Goal: Task Accomplishment & Management: Manage account settings

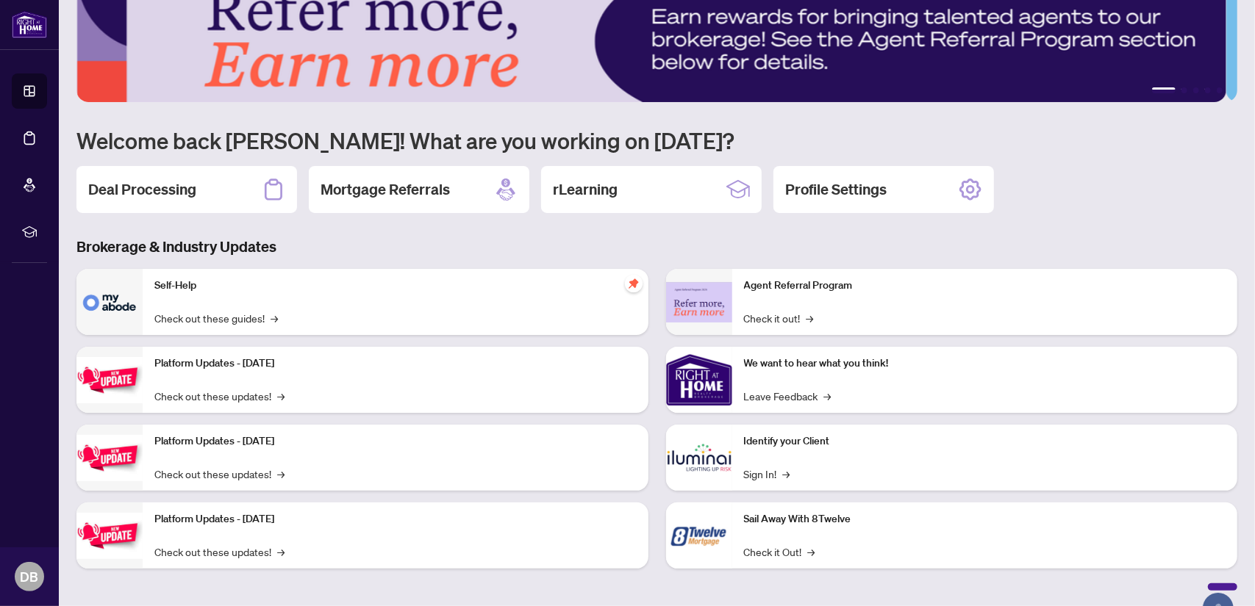
scroll to position [42, 0]
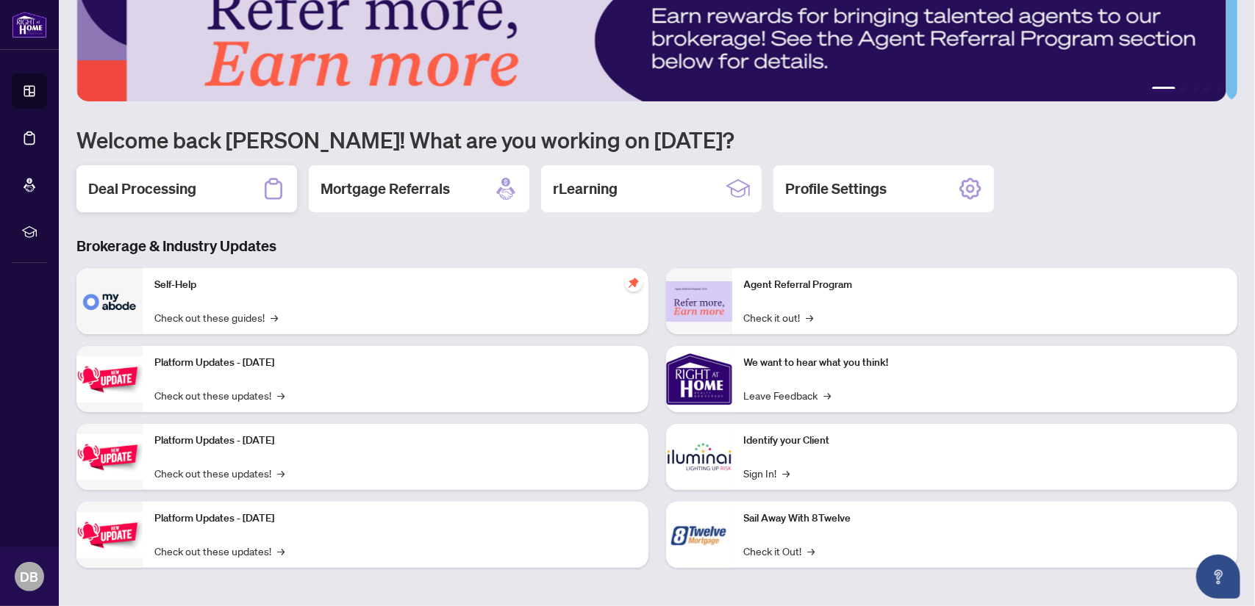
click at [226, 188] on div "Deal Processing" at bounding box center [186, 188] width 221 height 47
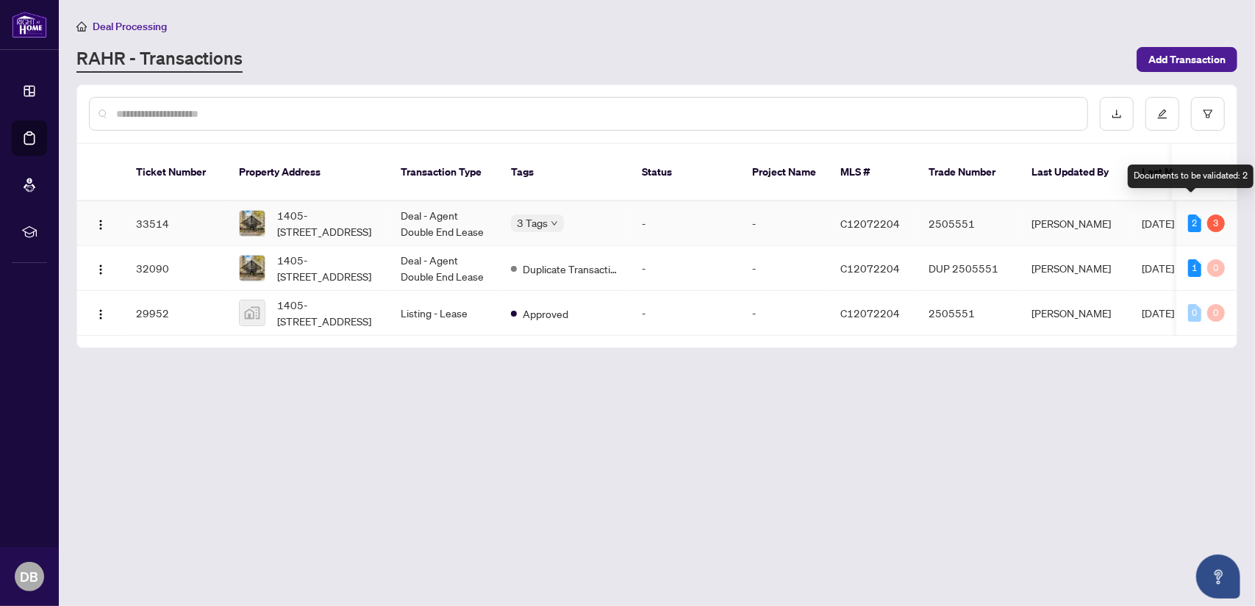
click at [1194, 215] on div "2" at bounding box center [1194, 224] width 13 height 18
click at [1189, 215] on div "2" at bounding box center [1194, 224] width 13 height 18
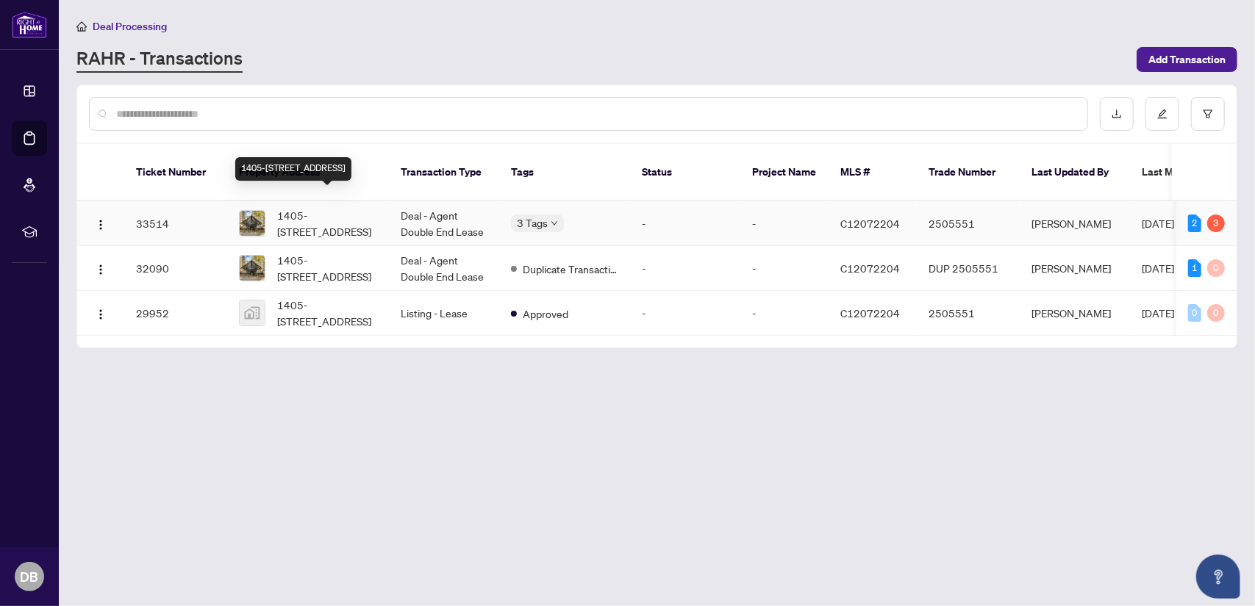
click at [366, 207] on span "1405-280 Simcoe St, Toronto, Ontario M5T 2Y5, Canada" at bounding box center [327, 223] width 100 height 32
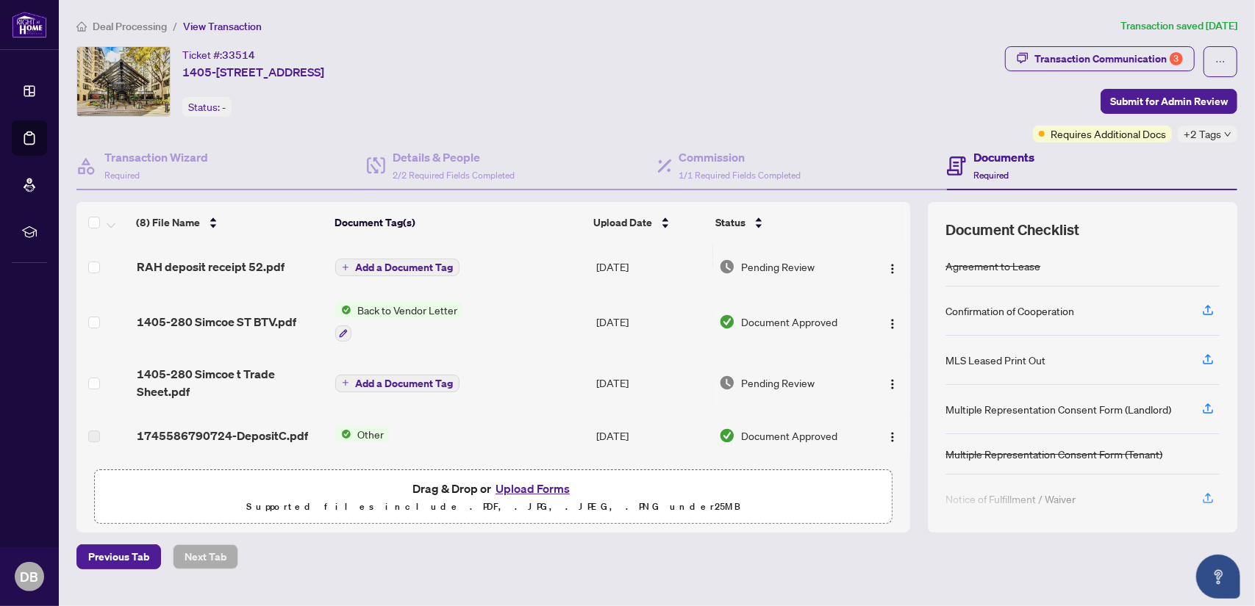
click at [771, 266] on span "Pending Review" at bounding box center [778, 267] width 74 height 16
click at [1139, 60] on div "Transaction Communication 3" at bounding box center [1108, 59] width 148 height 24
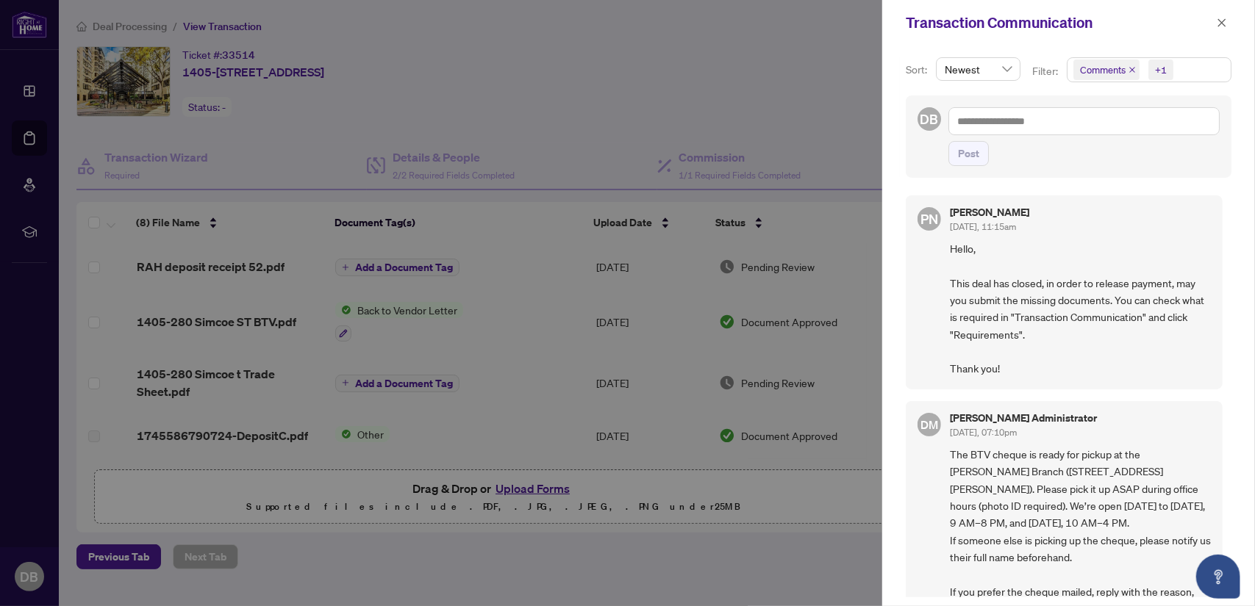
click at [803, 74] on div at bounding box center [627, 303] width 1255 height 606
click at [1219, 21] on icon "close" at bounding box center [1222, 23] width 10 height 10
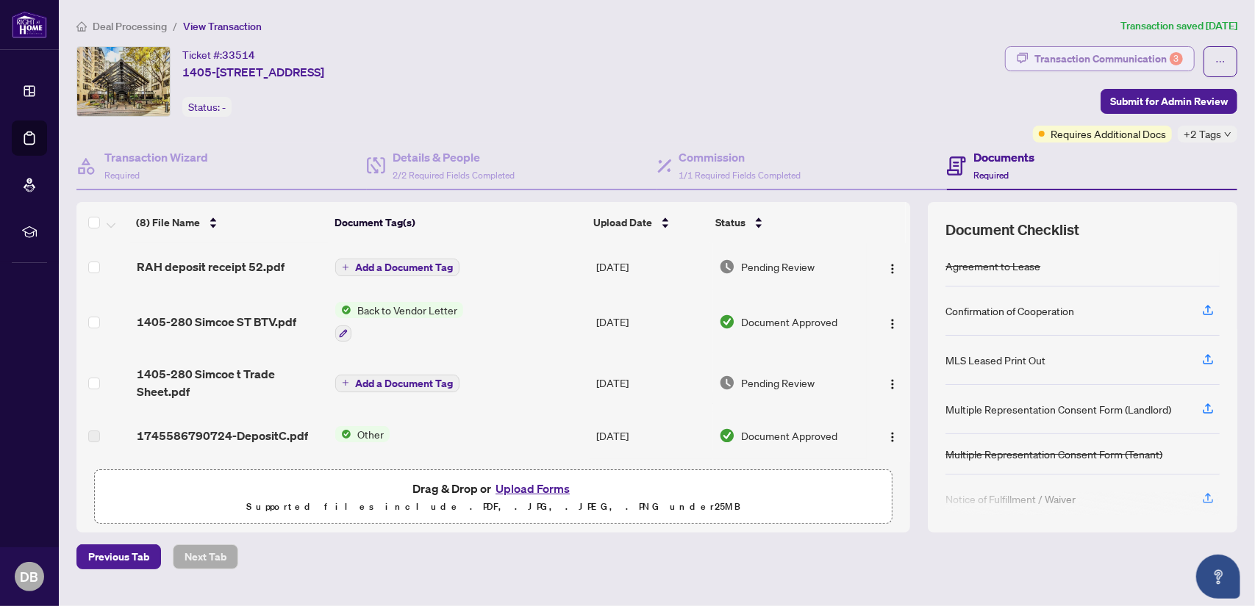
click at [1170, 57] on div "3" at bounding box center [1176, 58] width 13 height 13
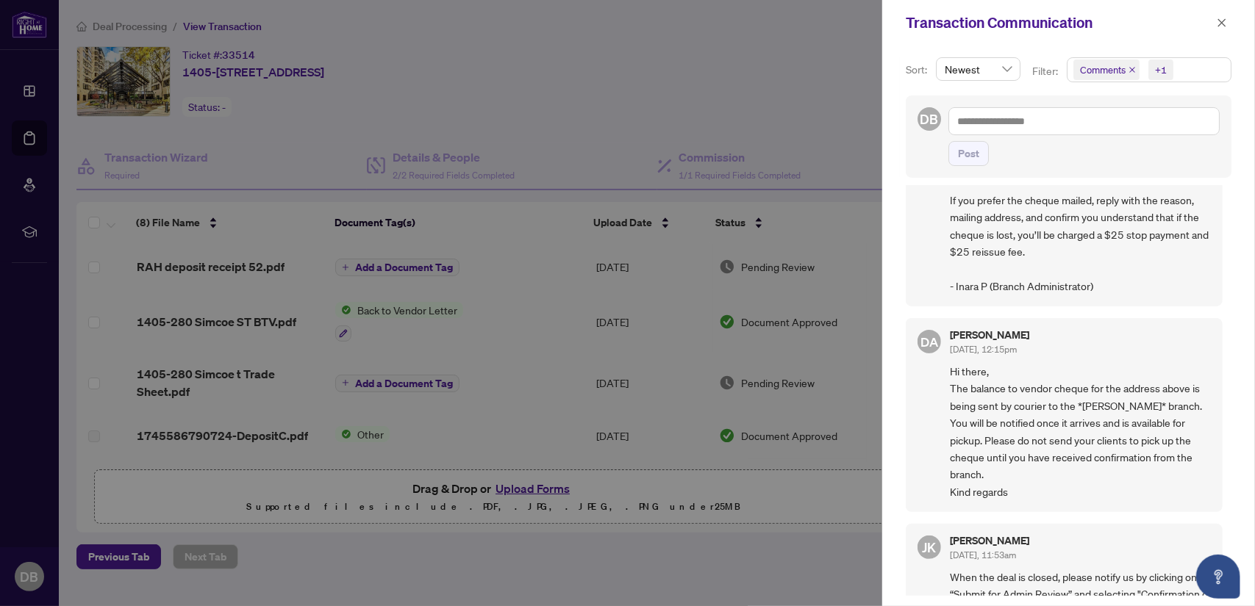
scroll to position [392, 0]
click at [779, 76] on div at bounding box center [627, 303] width 1255 height 606
click at [642, 61] on div at bounding box center [627, 303] width 1255 height 606
click at [1219, 23] on icon "close" at bounding box center [1222, 23] width 10 height 10
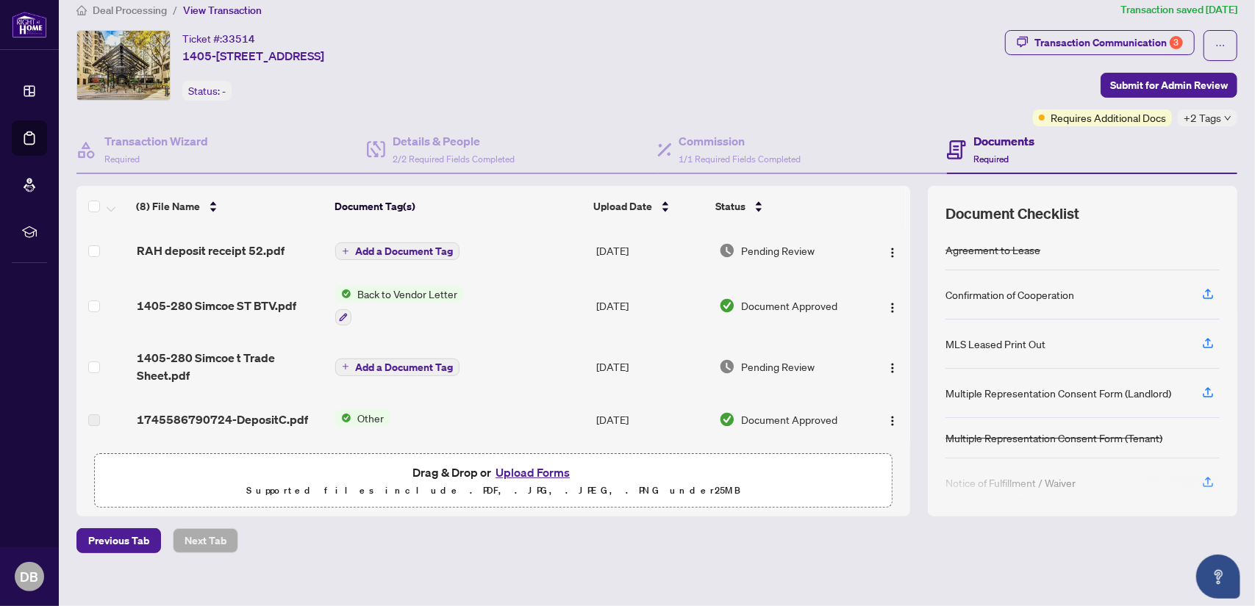
scroll to position [29, 0]
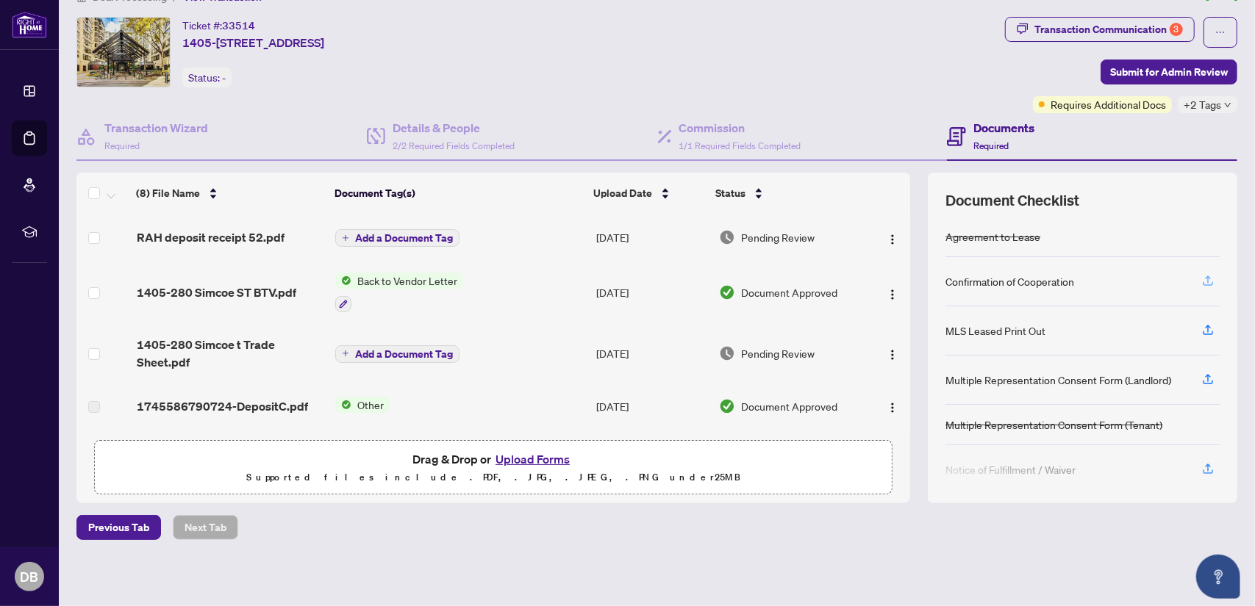
click at [1205, 278] on icon "button" at bounding box center [1208, 279] width 6 height 7
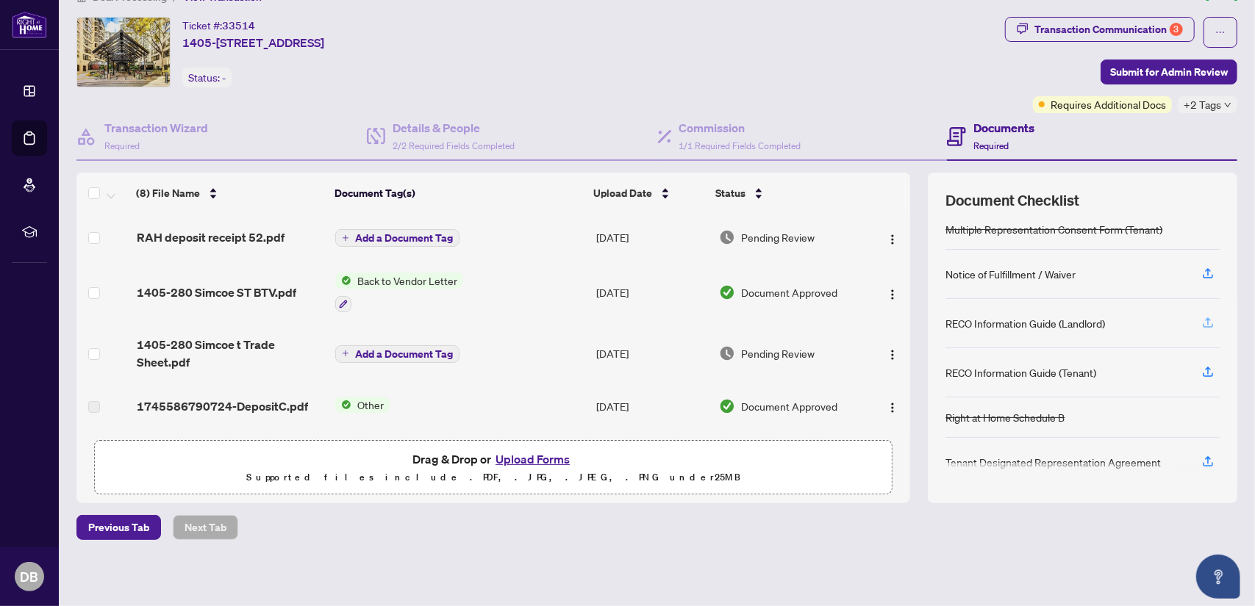
scroll to position [196, 0]
click at [1201, 454] on icon "button" at bounding box center [1207, 460] width 13 height 13
click at [1201, 267] on icon "button" at bounding box center [1207, 272] width 13 height 13
drag, startPoint x: 1091, startPoint y: 268, endPoint x: 931, endPoint y: 271, distance: 159.5
click at [931, 271] on div "Document Checklist Agreement to Lease Confirmation of Cooperation MLS Leased Pr…" at bounding box center [1082, 338] width 309 height 331
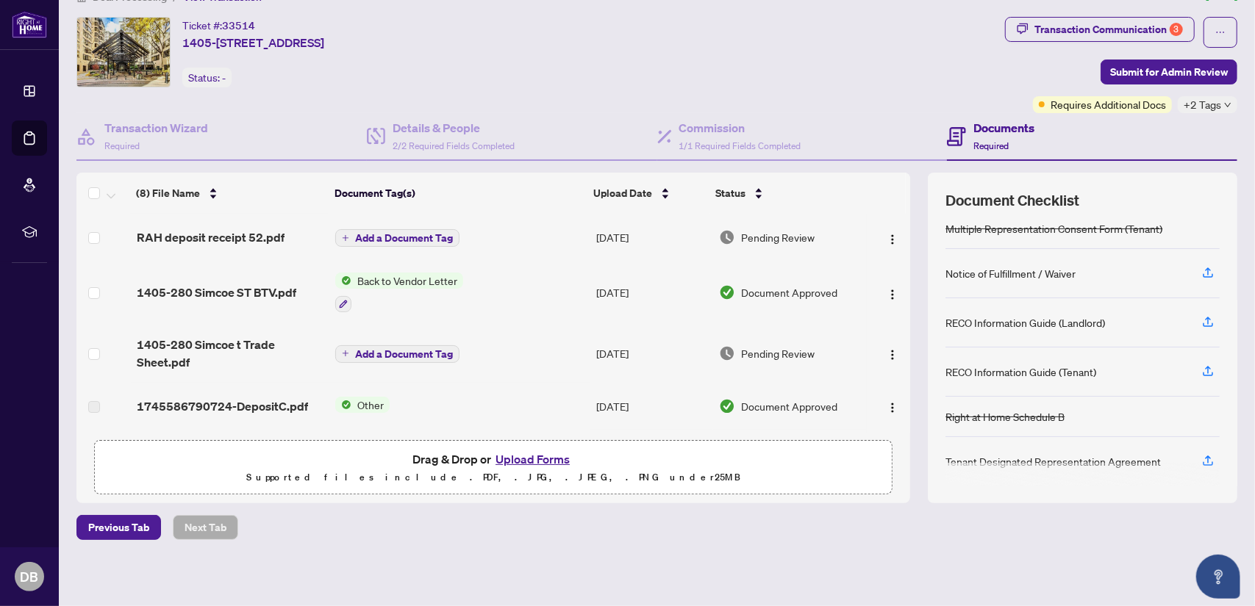
click at [898, 68] on div "Ticket #: 33514 1405-280 Simcoe St, Toronto, Ontario M5T 2Y5, Canada Status: -" at bounding box center [537, 52] width 923 height 71
drag, startPoint x: 1131, startPoint y: 320, endPoint x: 932, endPoint y: 314, distance: 198.6
click at [932, 314] on div "Document Checklist Agreement to Lease Confirmation of Cooperation MLS Leased Pr…" at bounding box center [1082, 338] width 309 height 331
click at [885, 52] on div "Ticket #: 33514 1405-280 Simcoe St, Toronto, Ontario M5T 2Y5, Canada Status: -" at bounding box center [537, 52] width 923 height 71
drag, startPoint x: 892, startPoint y: 46, endPoint x: 942, endPoint y: 62, distance: 52.3
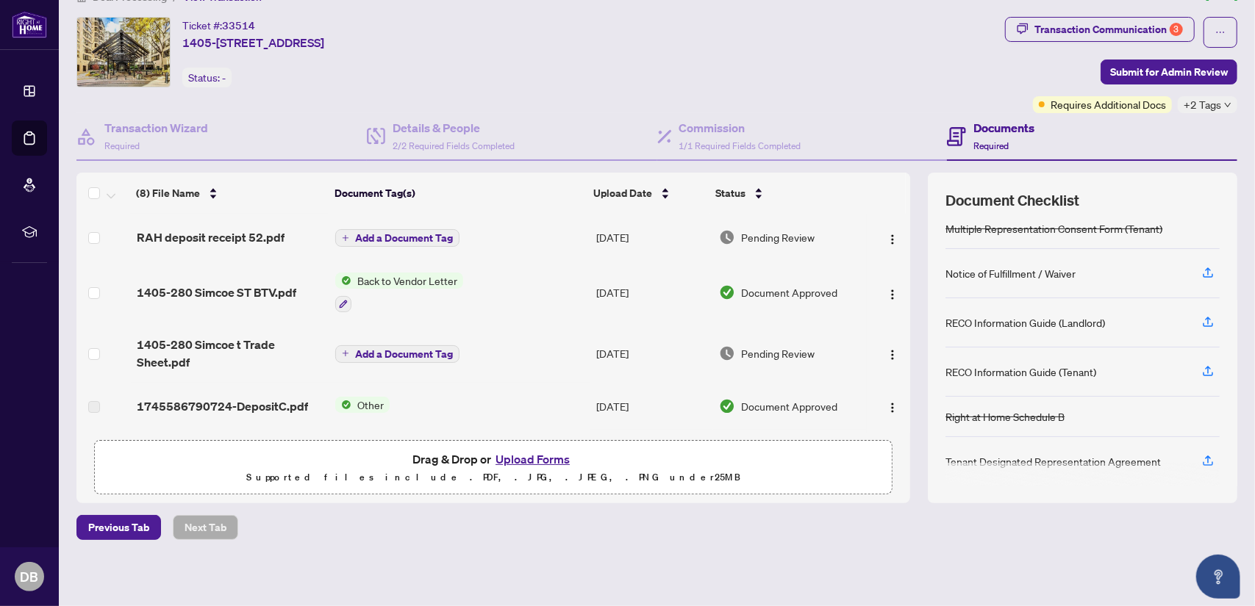
click at [942, 62] on div "Ticket #: 33514 1405-280 Simcoe St, Toronto, Ontario M5T 2Y5, Canada Status: -" at bounding box center [537, 52] width 923 height 71
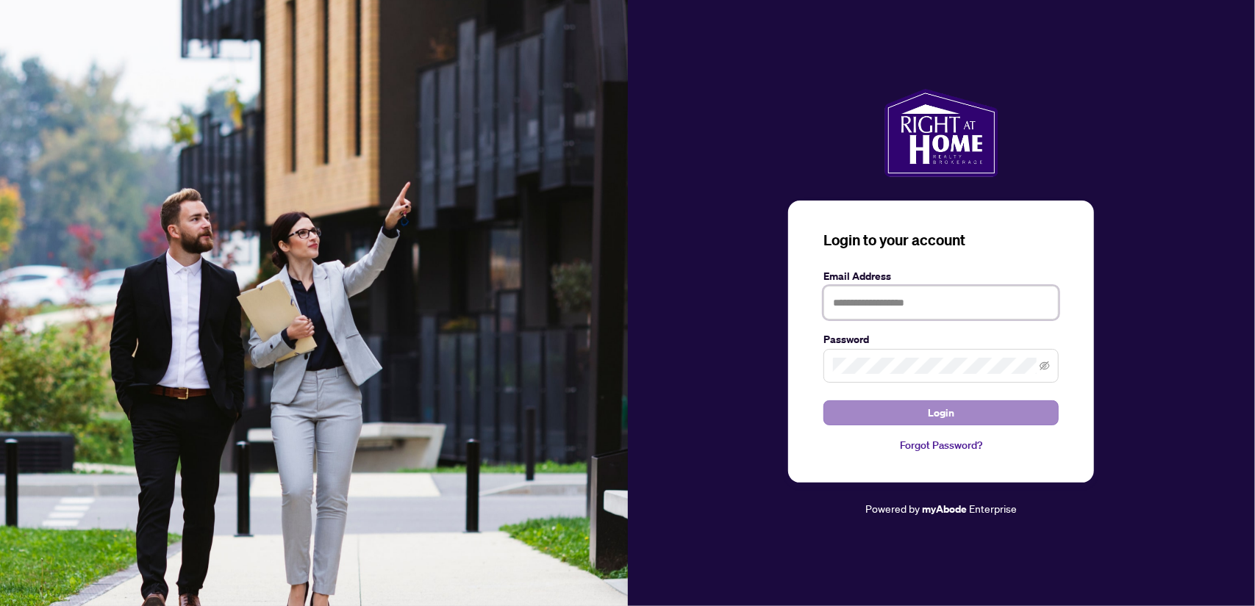
type input "**********"
click at [937, 408] on span "Login" at bounding box center [941, 413] width 26 height 24
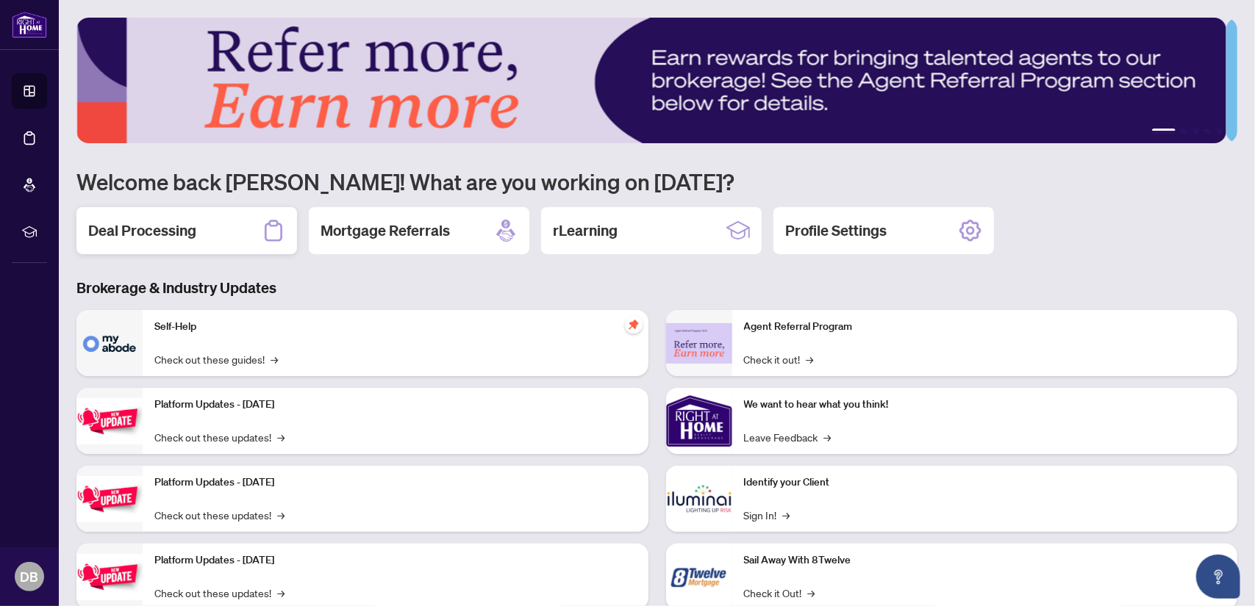
click at [191, 232] on h2 "Deal Processing" at bounding box center [142, 231] width 108 height 21
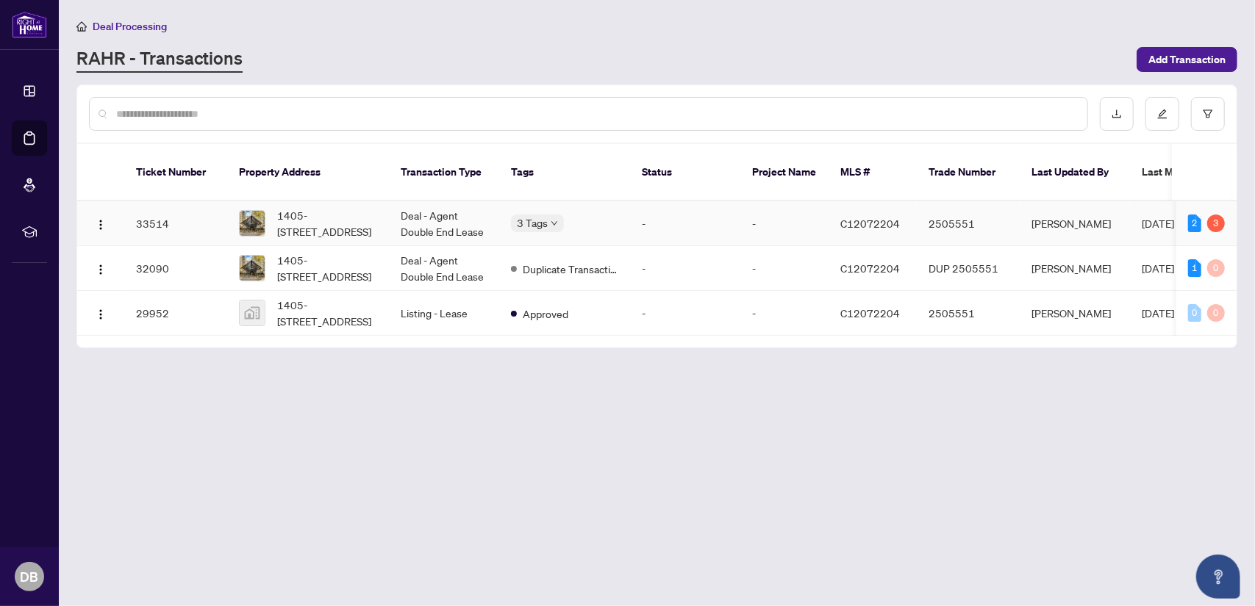
click at [373, 214] on span "1405-280 Simcoe St, Toronto, Ontario M5T 2Y5, Canada" at bounding box center [327, 223] width 100 height 32
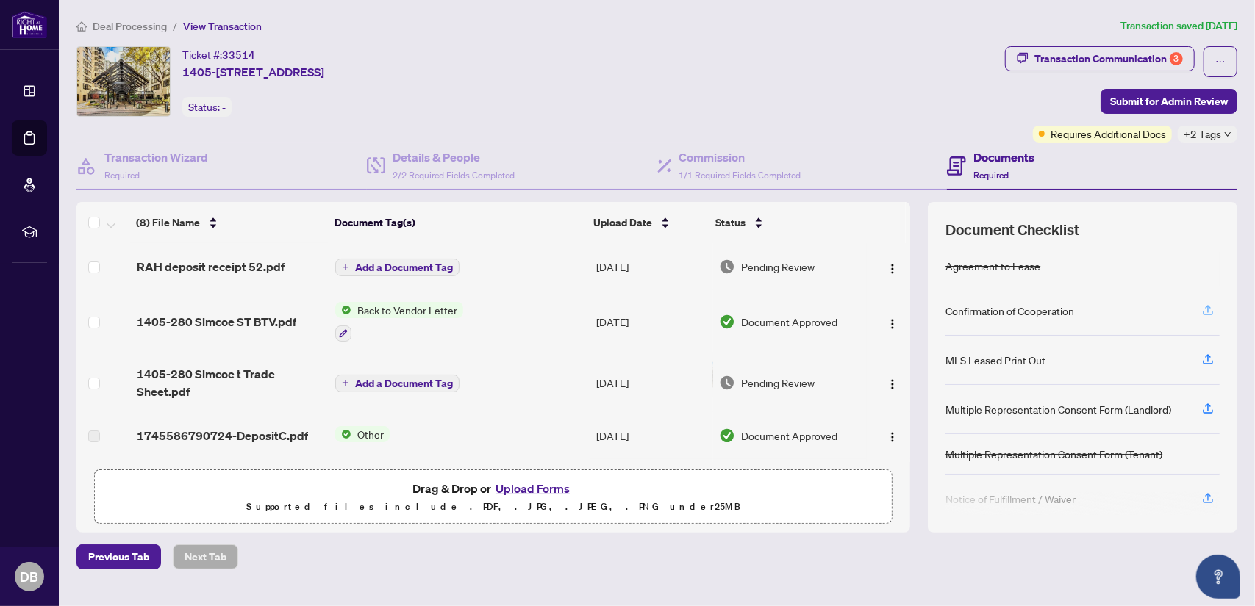
click at [1202, 304] on icon "button" at bounding box center [1207, 310] width 13 height 13
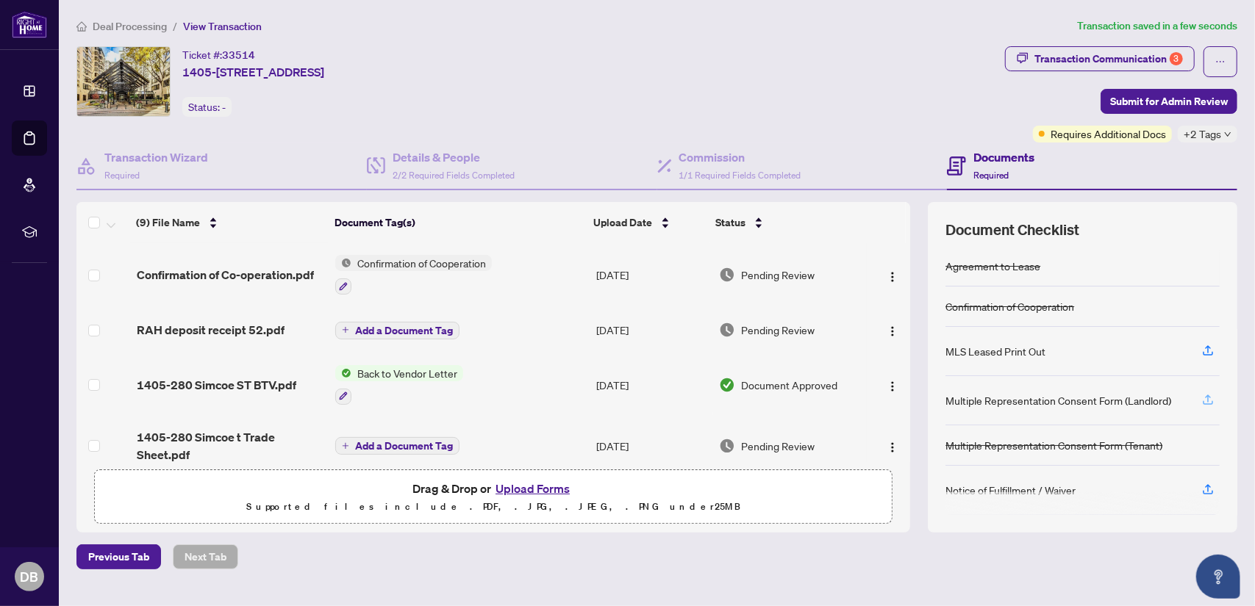
click at [1205, 395] on icon "button" at bounding box center [1208, 398] width 6 height 7
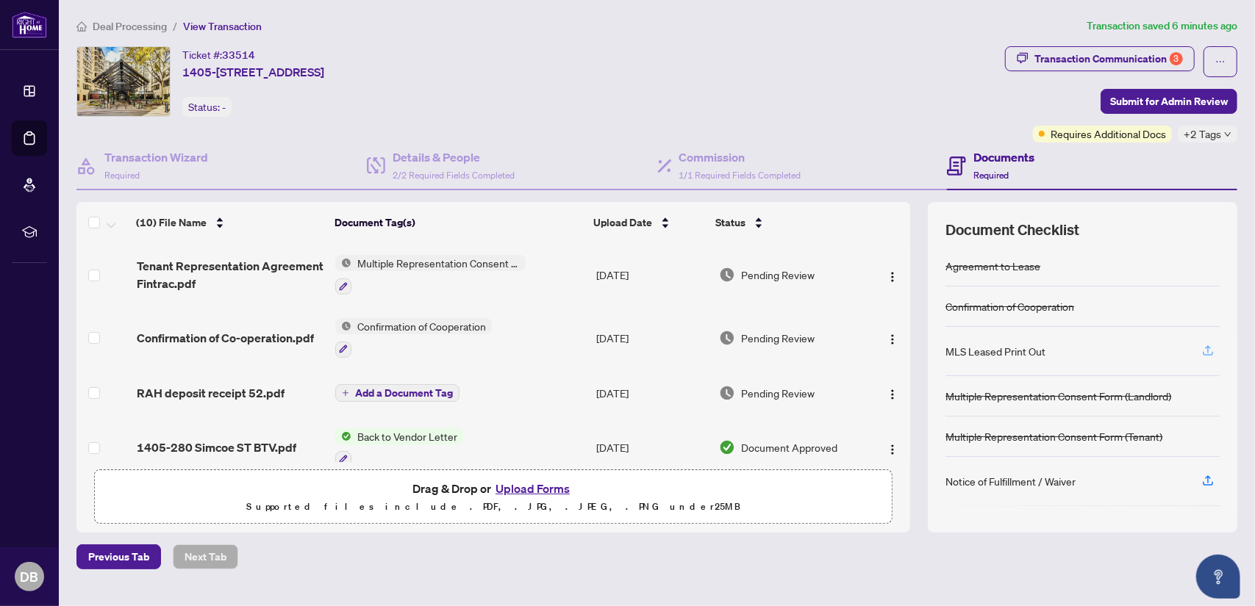
click at [1205, 345] on icon "button" at bounding box center [1208, 348] width 6 height 7
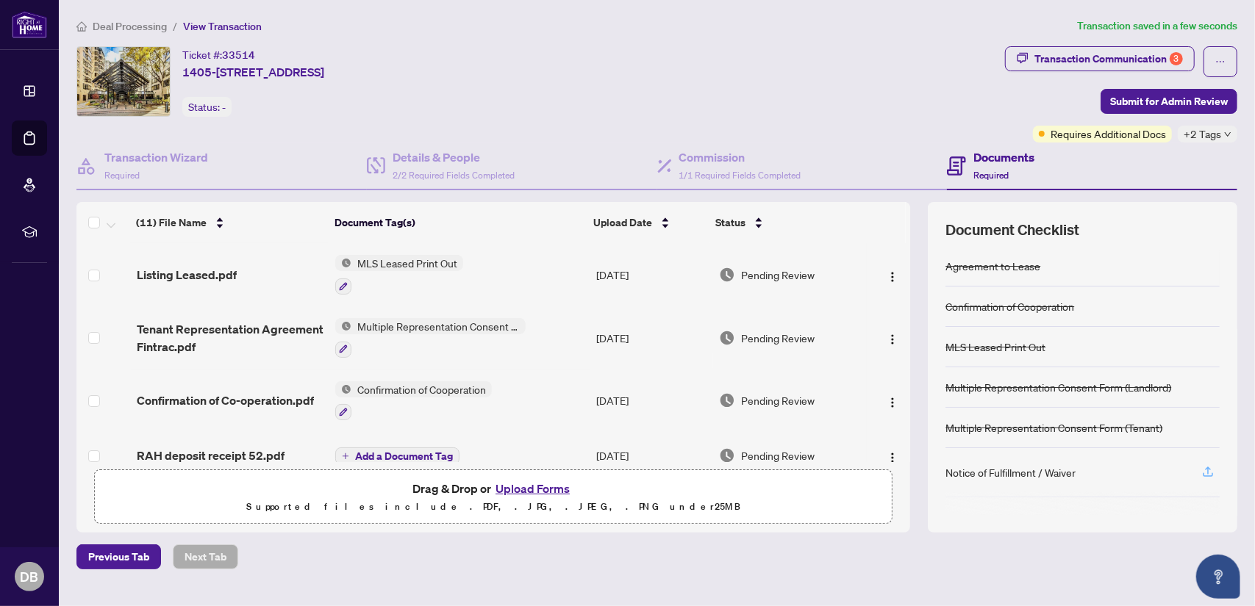
click at [1201, 468] on icon "button" at bounding box center [1207, 471] width 13 height 13
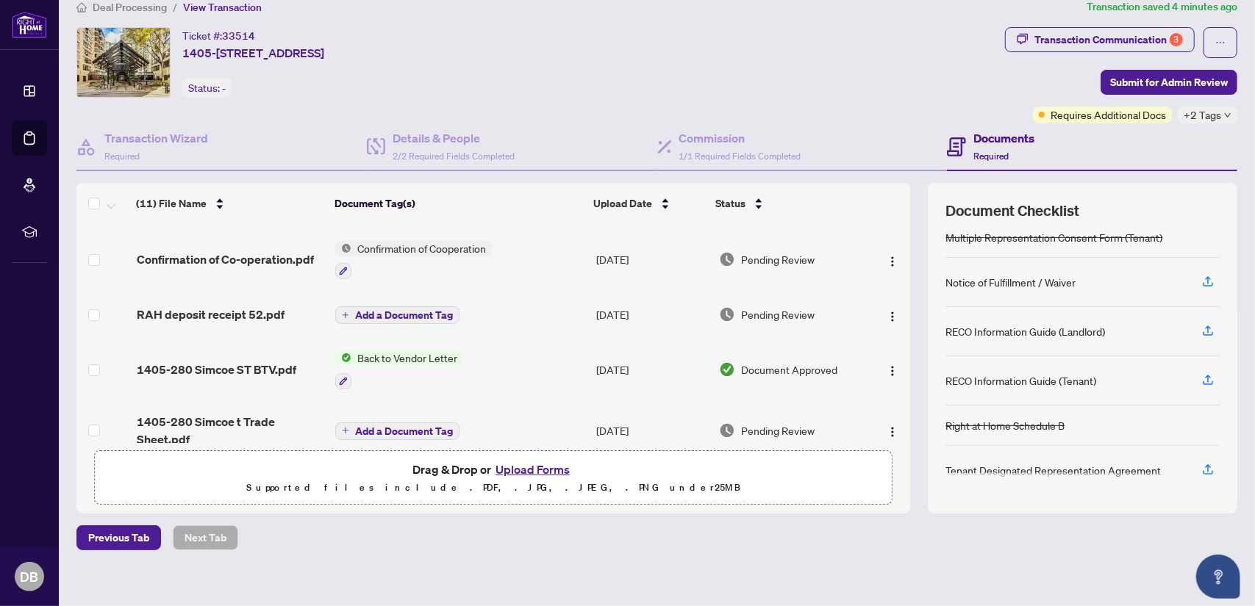
scroll to position [29, 0]
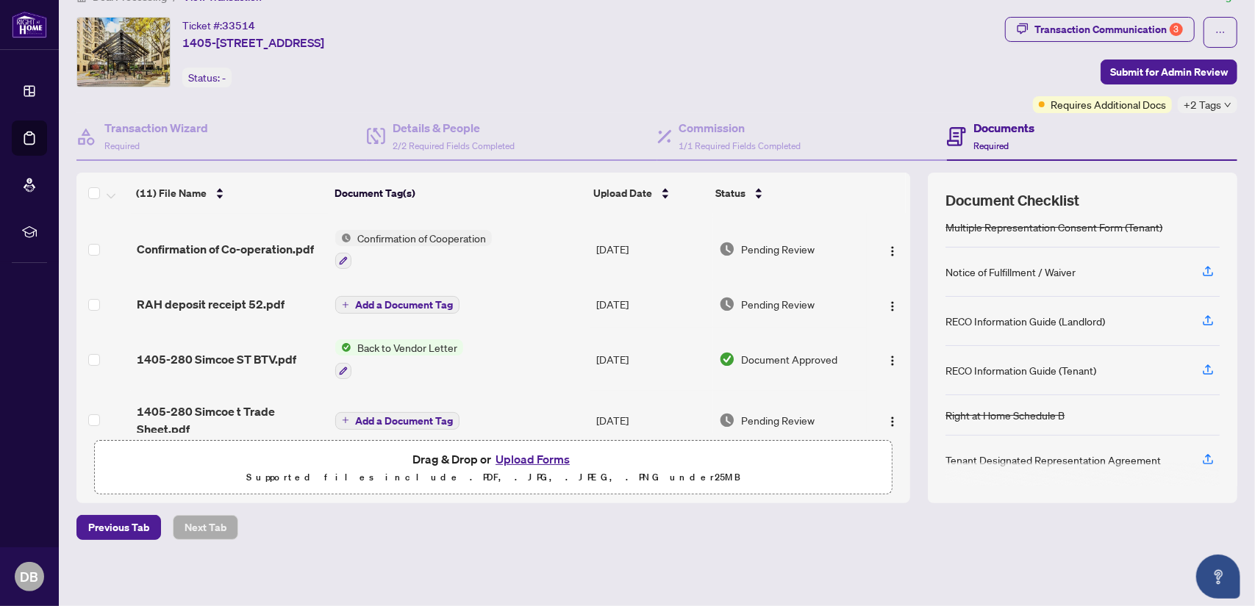
click at [1000, 141] on span "Required" at bounding box center [990, 145] width 35 height 11
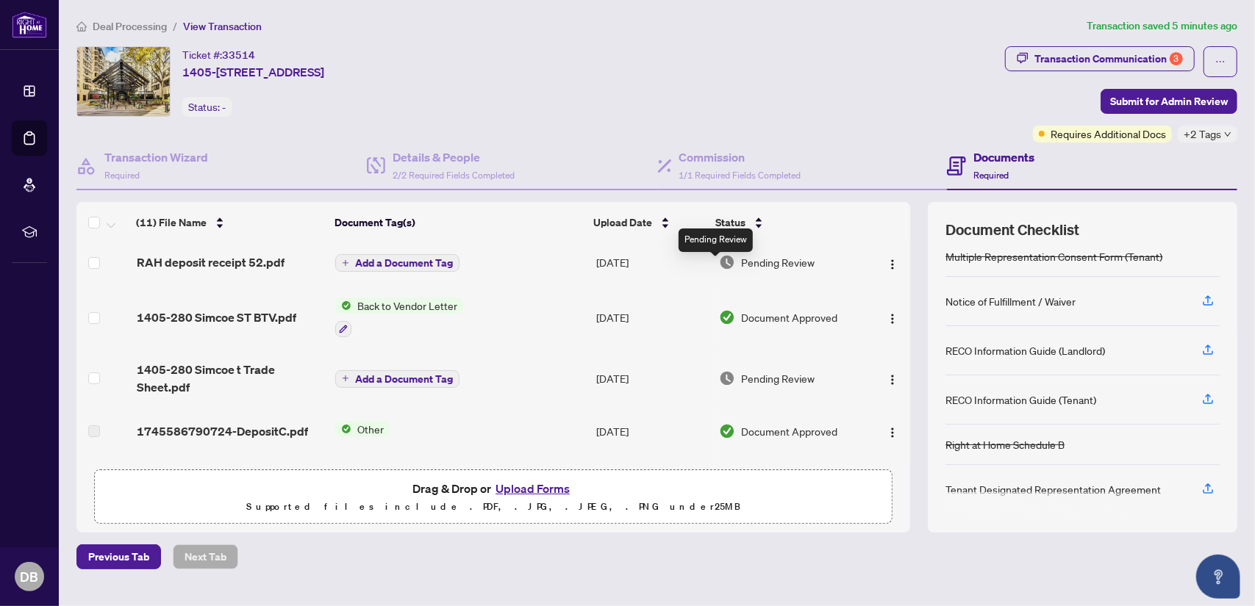
scroll to position [196, 0]
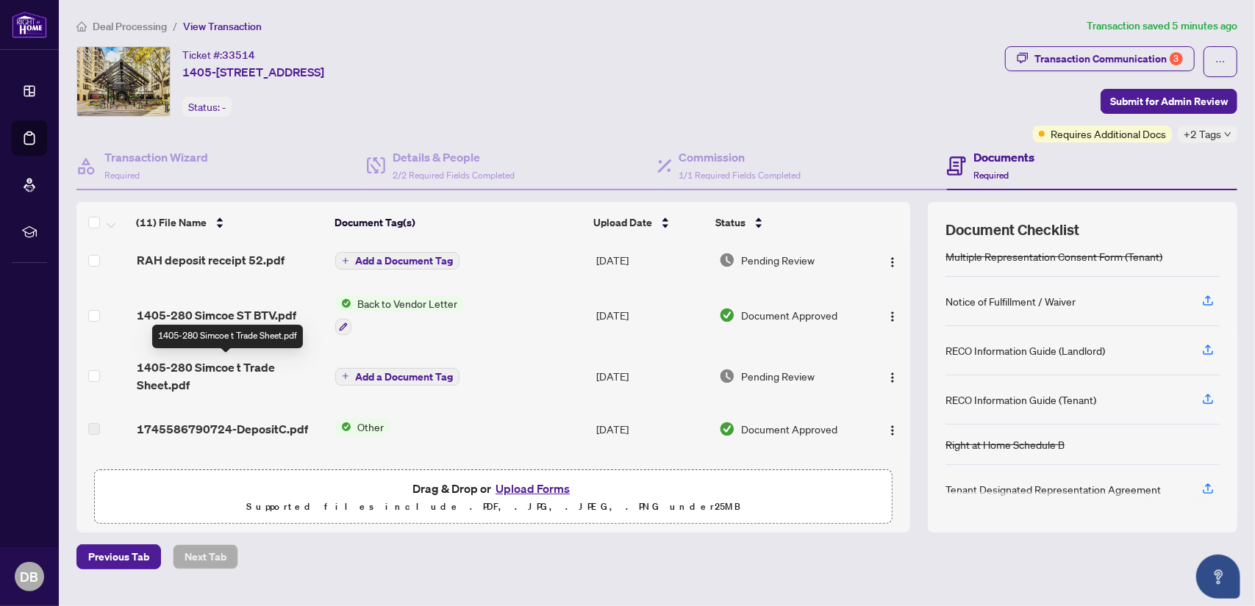
click at [259, 367] on span "1405-280 Simcoe t Trade Sheet.pdf" at bounding box center [230, 376] width 187 height 35
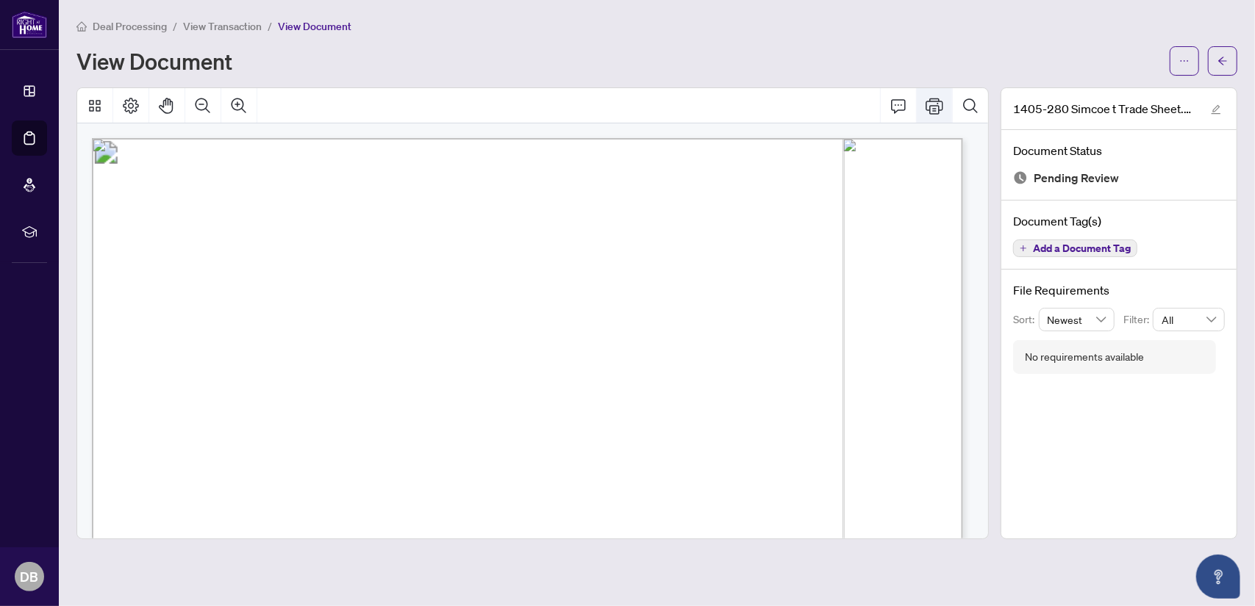
click at [934, 103] on icon "Print" at bounding box center [934, 106] width 18 height 18
click at [622, 41] on div "Deal Processing / View Transaction / View Document View Document" at bounding box center [656, 47] width 1161 height 58
click at [1226, 57] on icon "arrow-left" at bounding box center [1222, 61] width 10 height 10
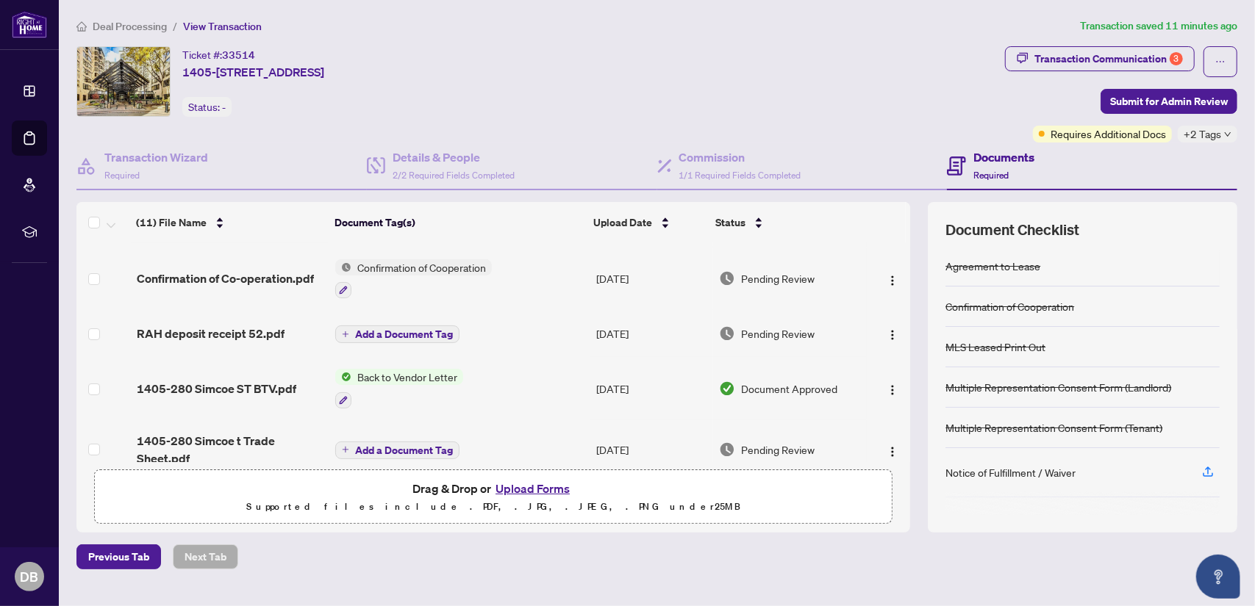
scroll to position [171, 0]
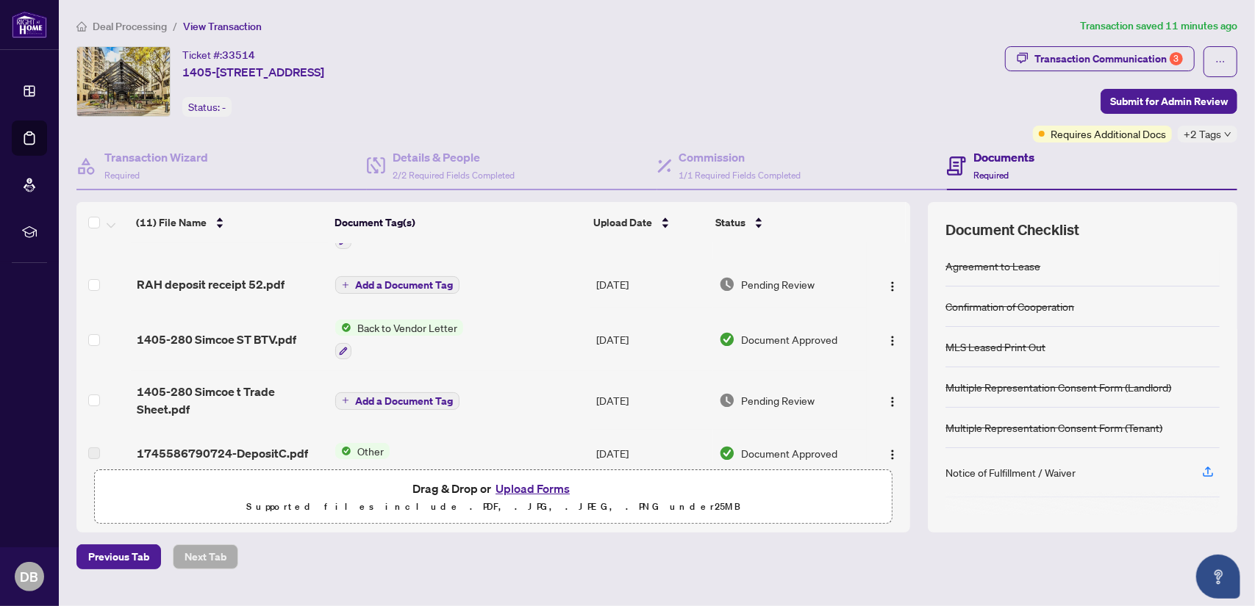
click at [422, 396] on span "Add a Document Tag" at bounding box center [404, 401] width 98 height 10
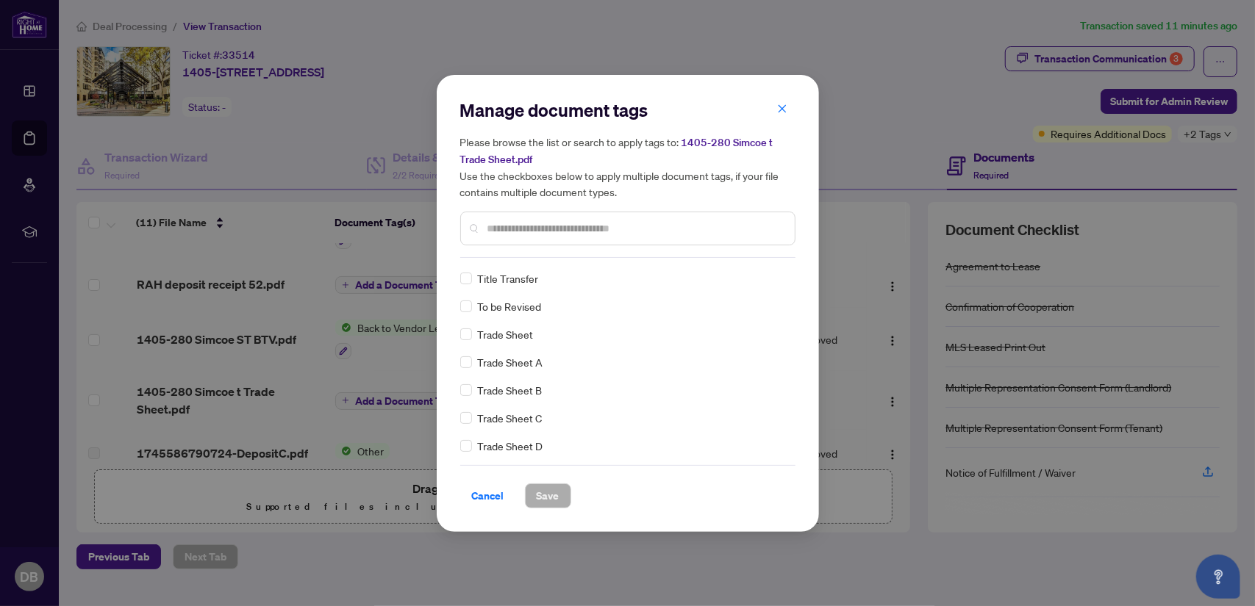
scroll to position [3259, 0]
click at [518, 343] on span "Trade Sheet" at bounding box center [506, 343] width 56 height 16
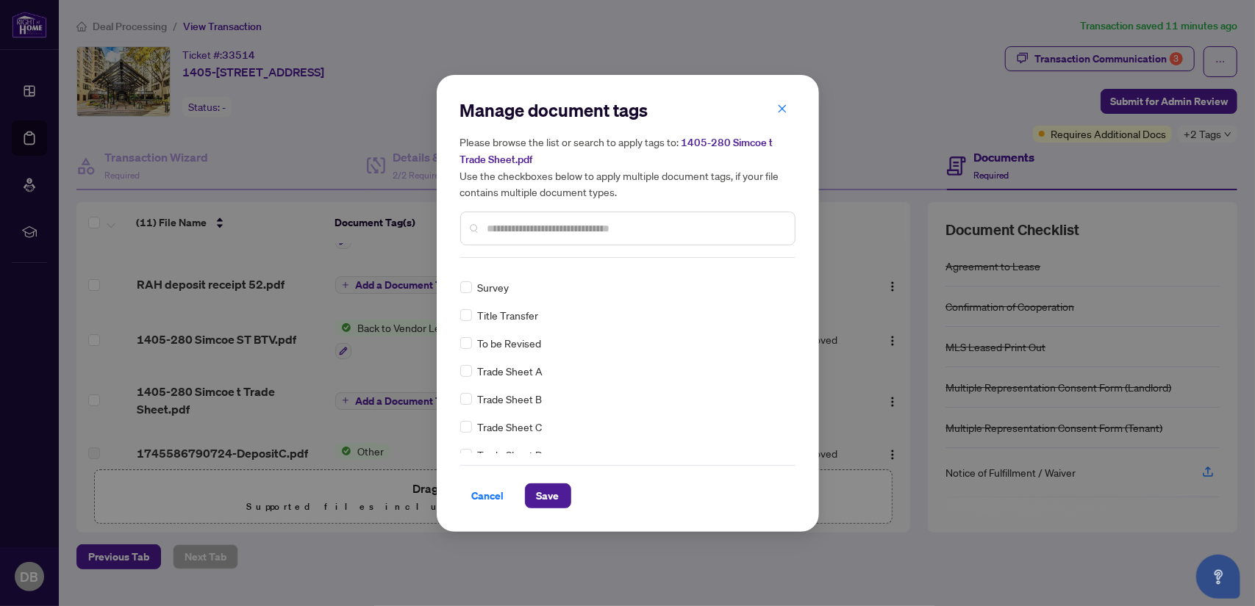
scroll to position [0, 0]
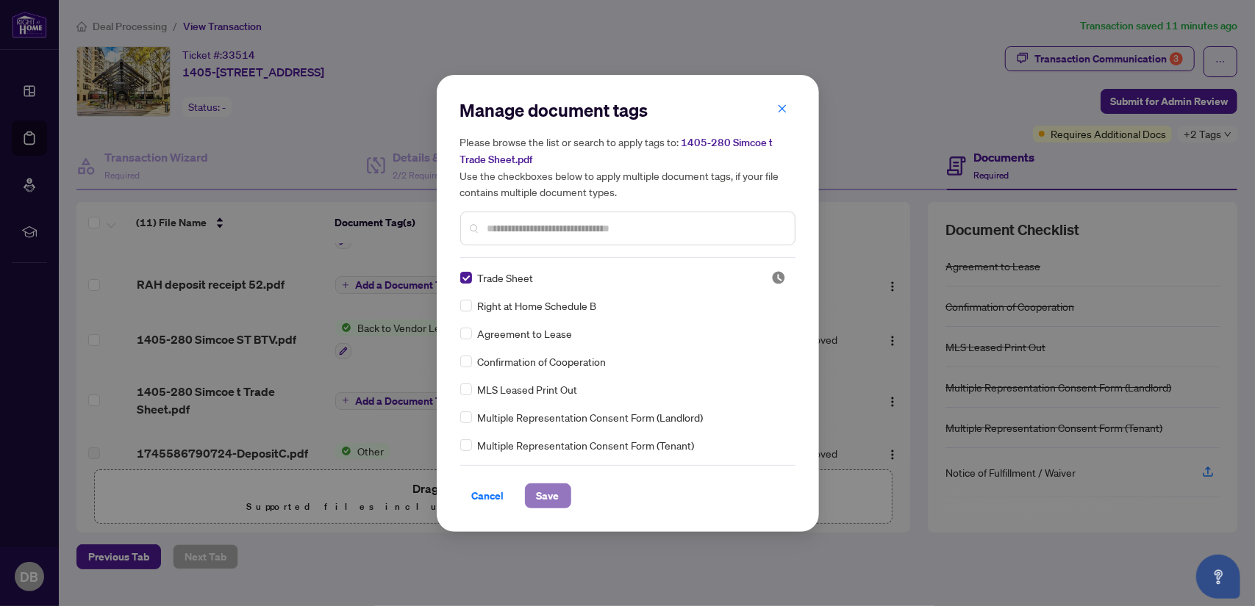
click at [548, 498] on span "Save" at bounding box center [548, 496] width 23 height 24
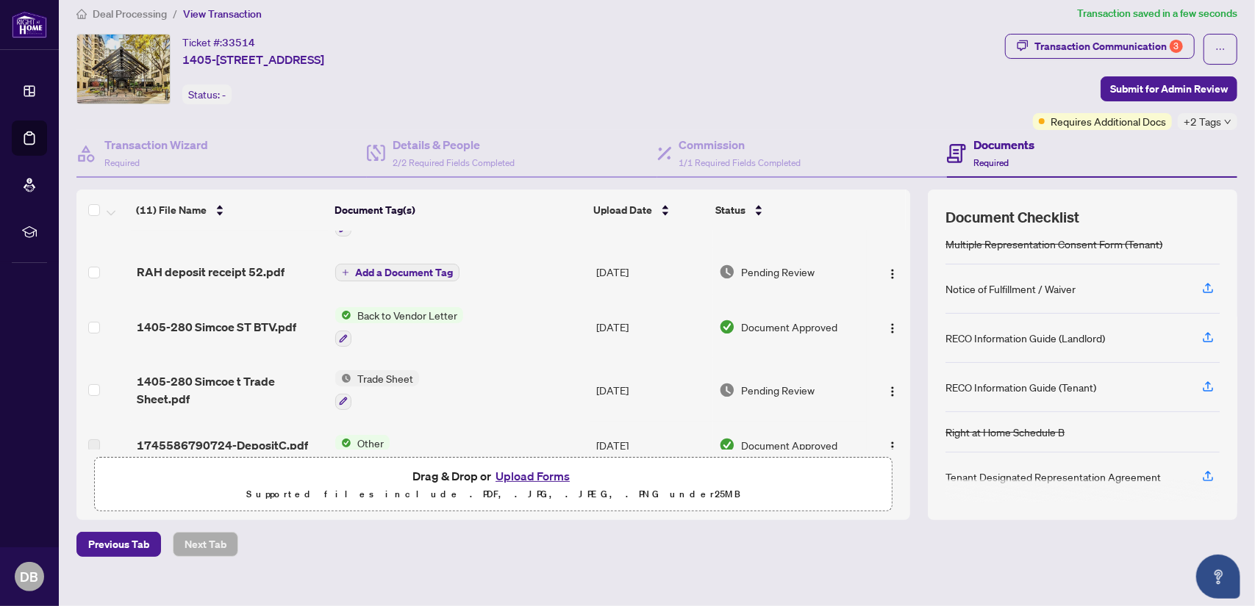
scroll to position [29, 0]
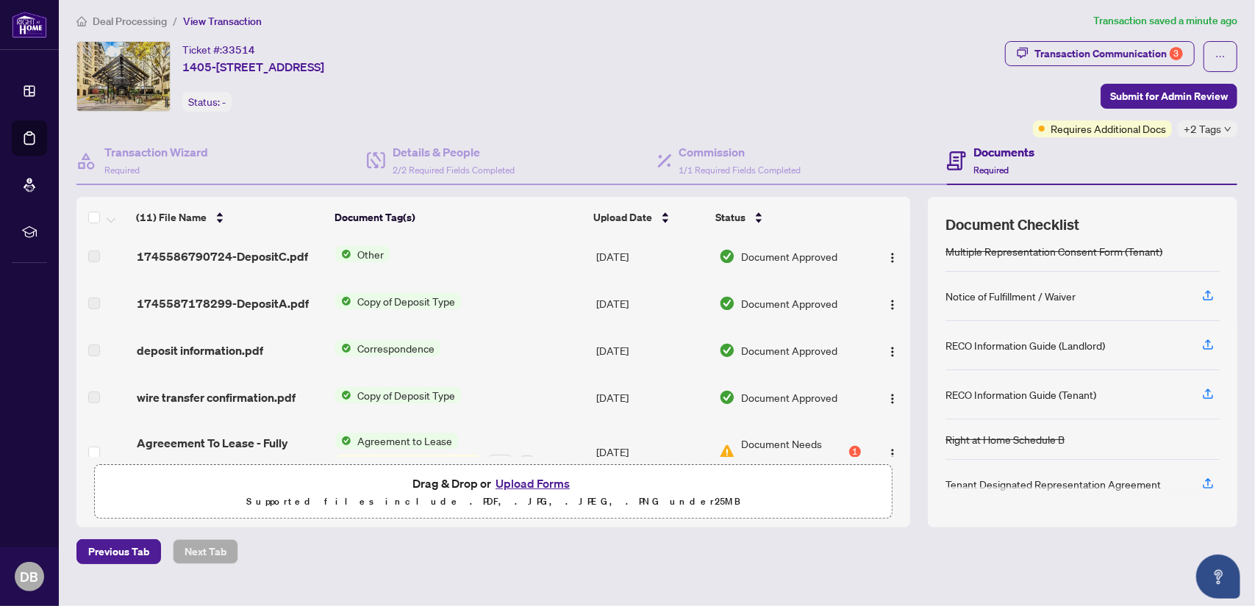
scroll to position [395, 0]
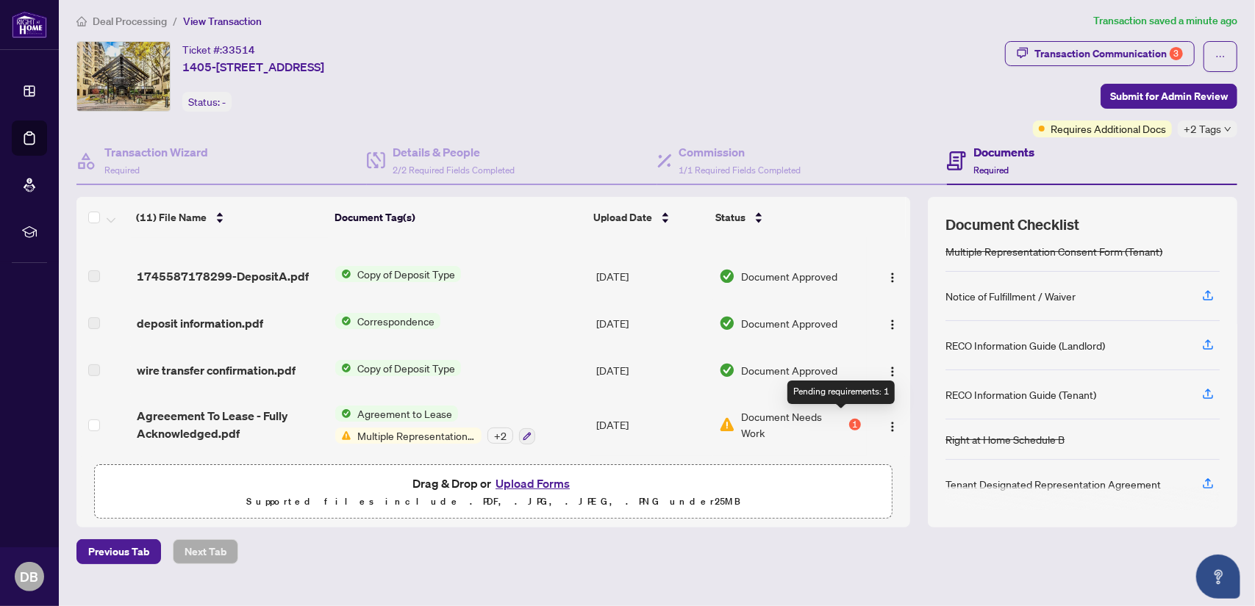
click at [849, 420] on div "1" at bounding box center [855, 425] width 12 height 12
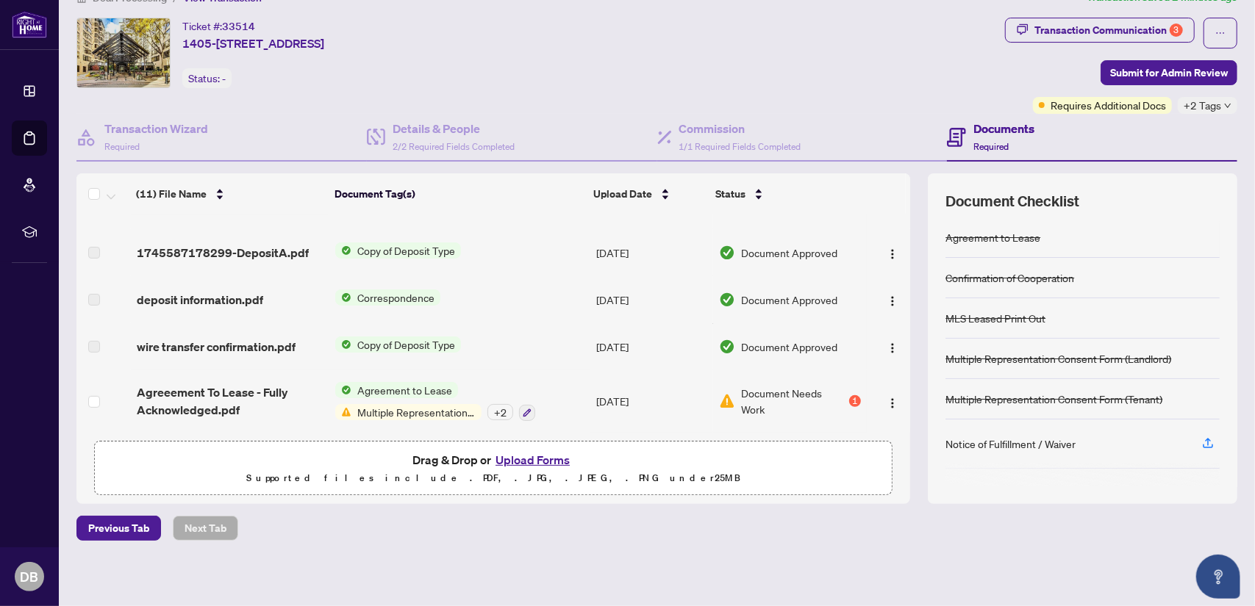
scroll to position [29, 0]
click at [849, 395] on div "1" at bounding box center [855, 401] width 12 height 12
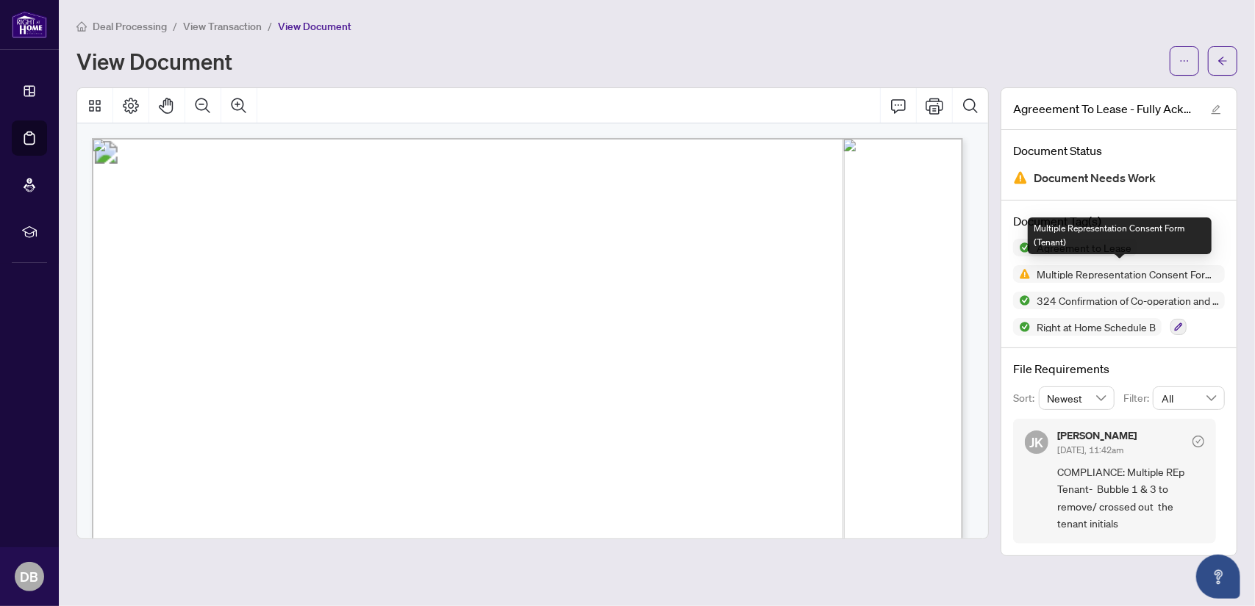
click at [1089, 271] on span "Multiple Representation Consent Form (Tenant)" at bounding box center [1128, 274] width 194 height 10
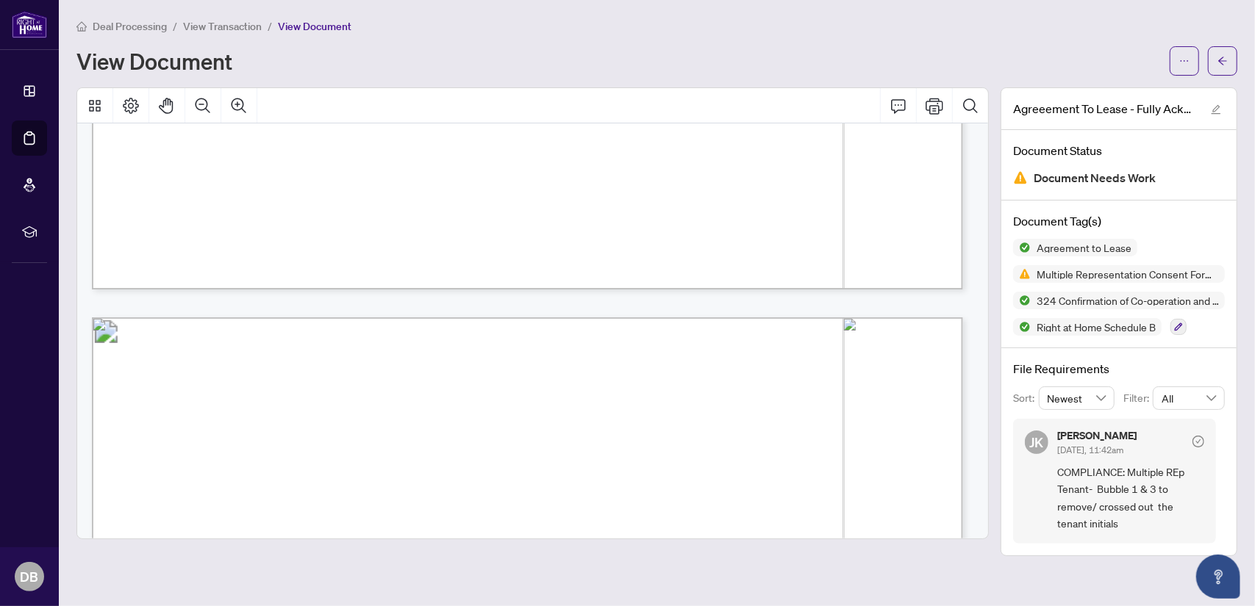
scroll to position [10193, 0]
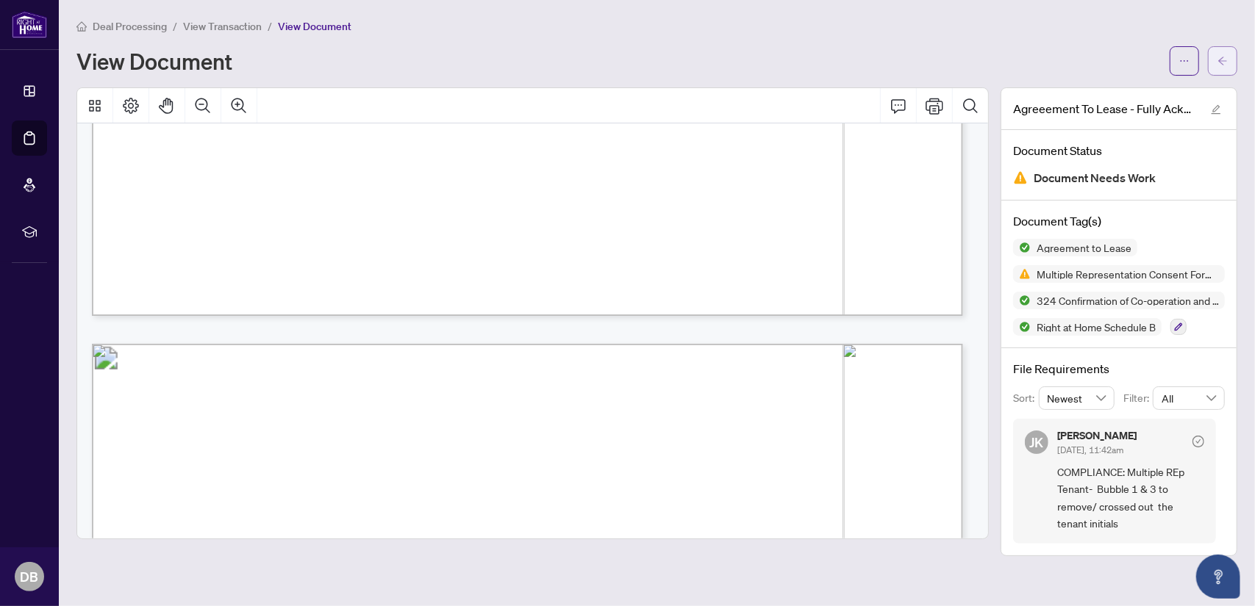
click at [1216, 55] on button "button" at bounding box center [1222, 60] width 29 height 29
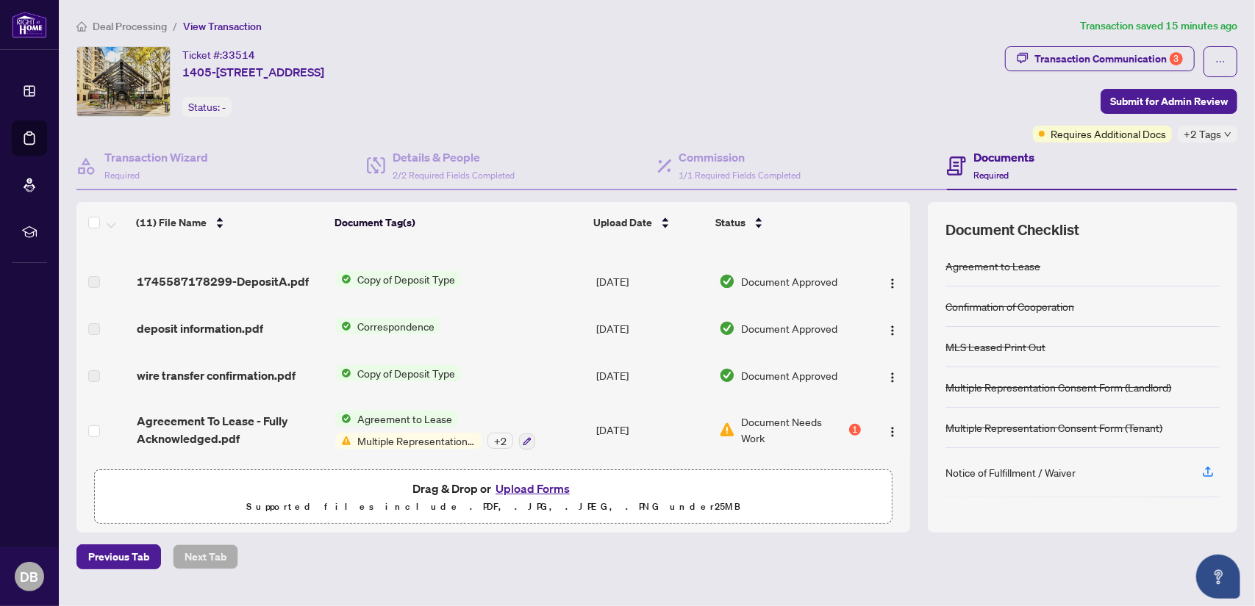
scroll to position [29, 0]
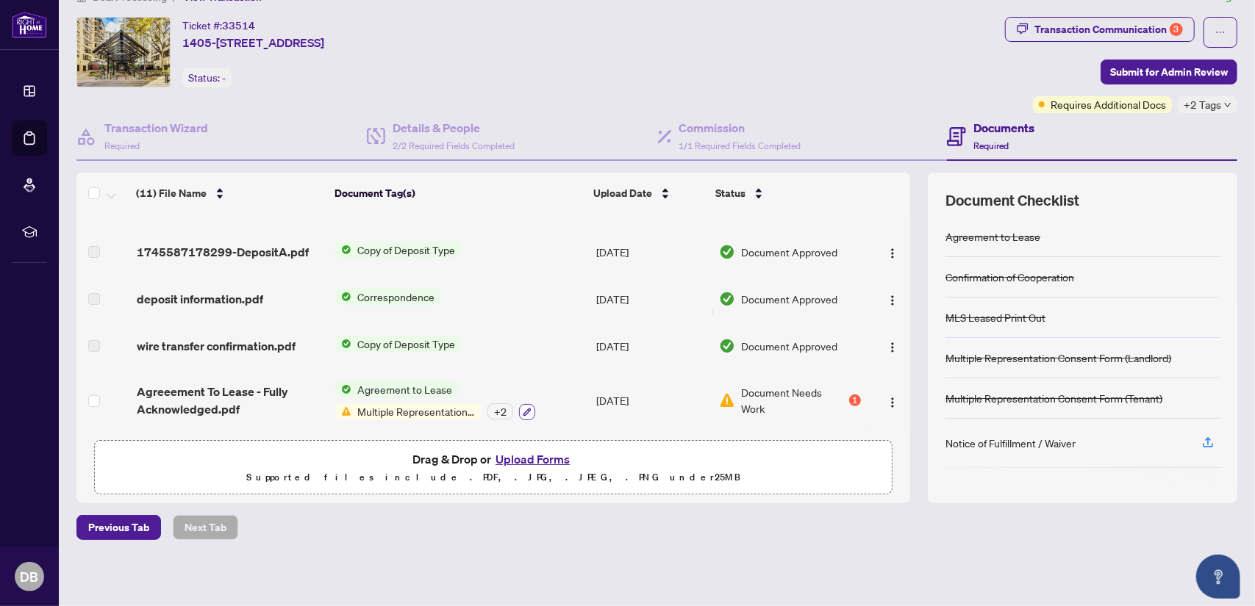
click at [523, 408] on icon "button" at bounding box center [527, 412] width 9 height 9
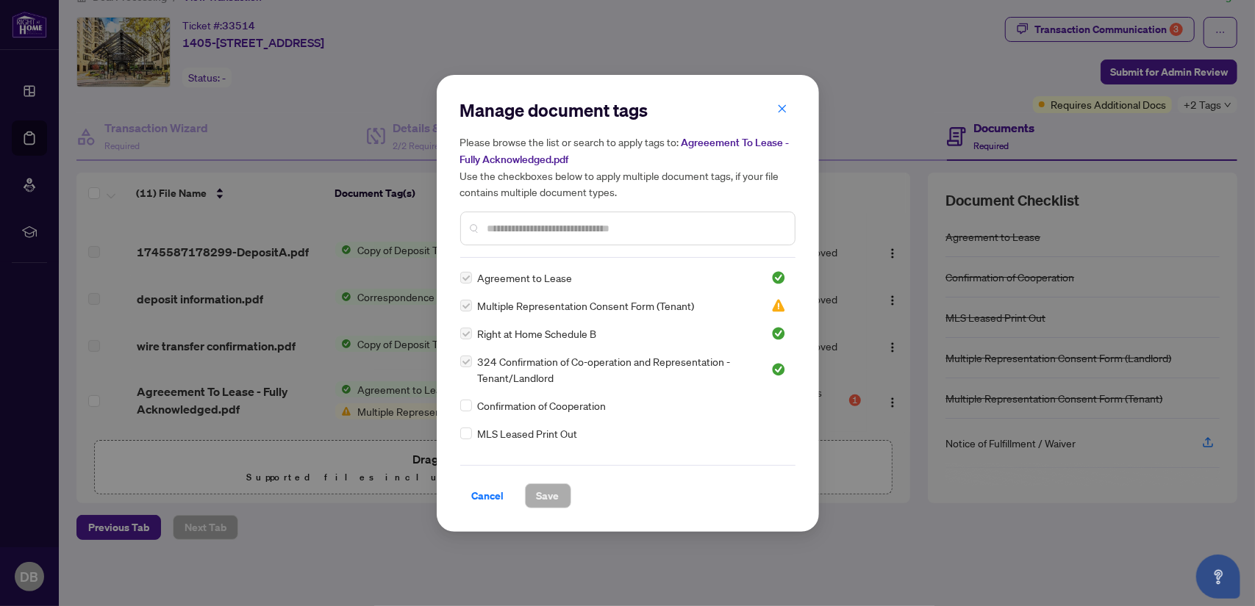
click at [501, 230] on input "text" at bounding box center [635, 229] width 296 height 16
click at [551, 303] on span "Multiple Representation Consent Form (Tenant)" at bounding box center [586, 306] width 217 height 16
click at [465, 306] on label at bounding box center [466, 306] width 12 height 16
click at [536, 229] on input "text" at bounding box center [635, 229] width 296 height 16
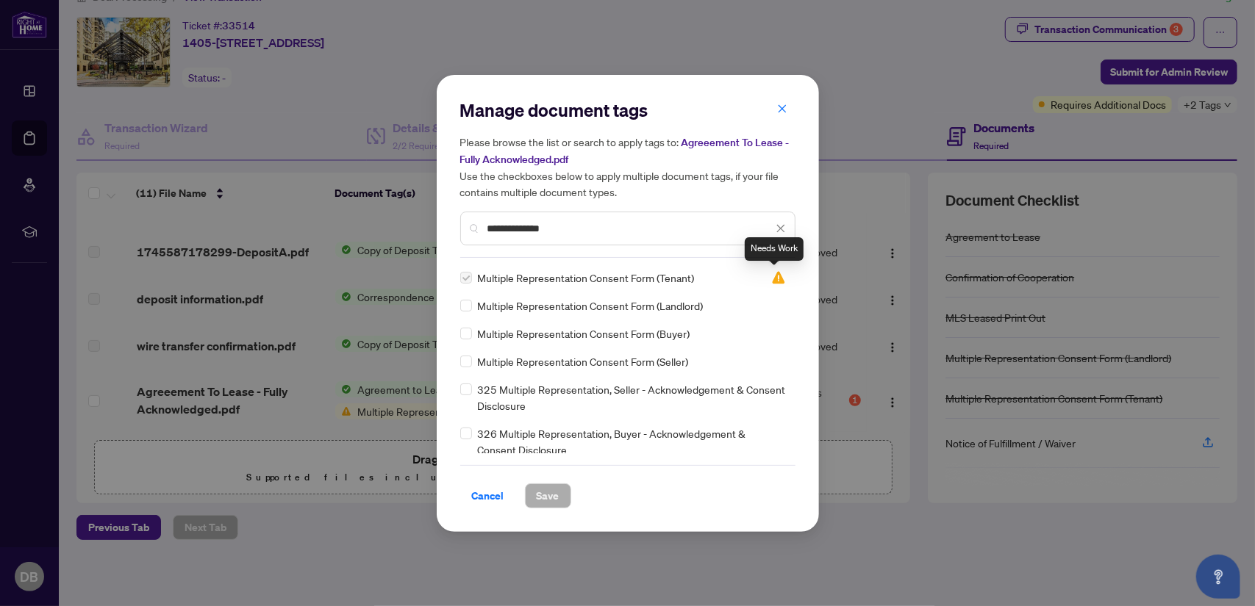
click at [773, 276] on img at bounding box center [778, 278] width 15 height 15
type input "**********"
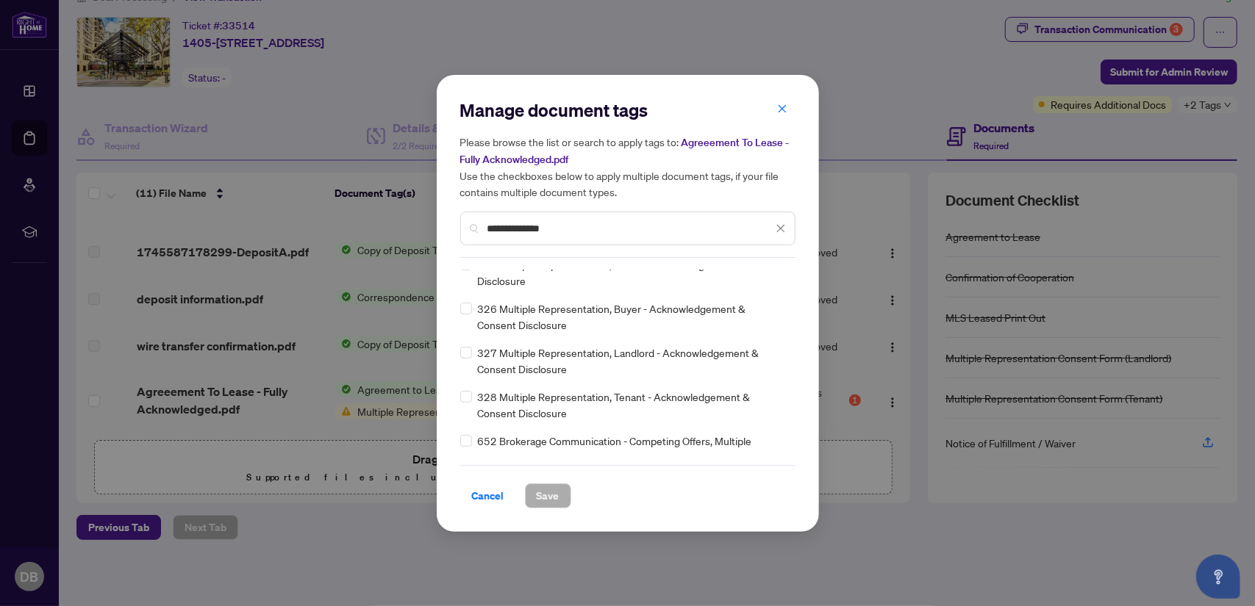
scroll to position [137, 0]
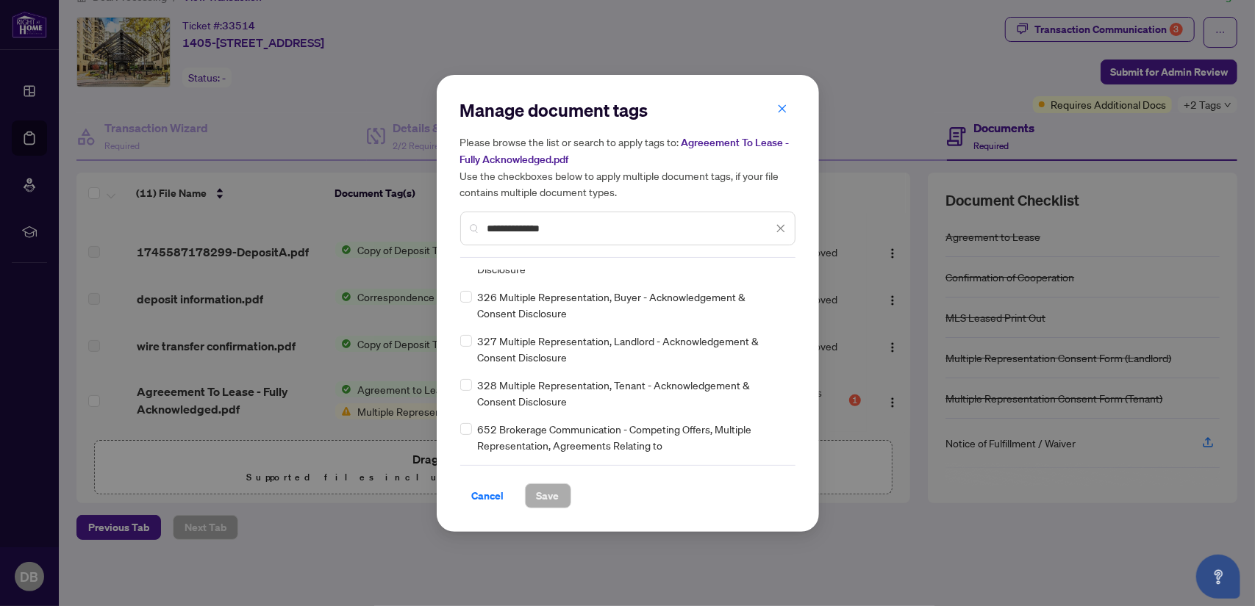
click at [937, 466] on div "**********" at bounding box center [627, 303] width 1255 height 606
click at [779, 112] on icon "close" at bounding box center [782, 109] width 8 height 8
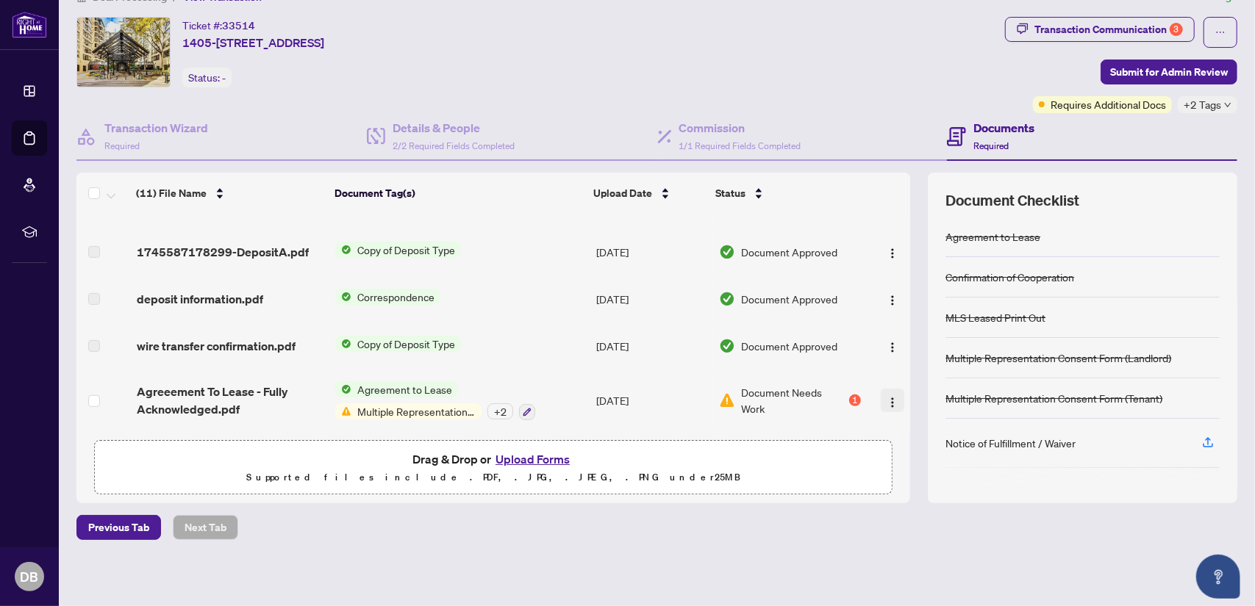
click at [887, 397] on img "button" at bounding box center [893, 403] width 12 height 12
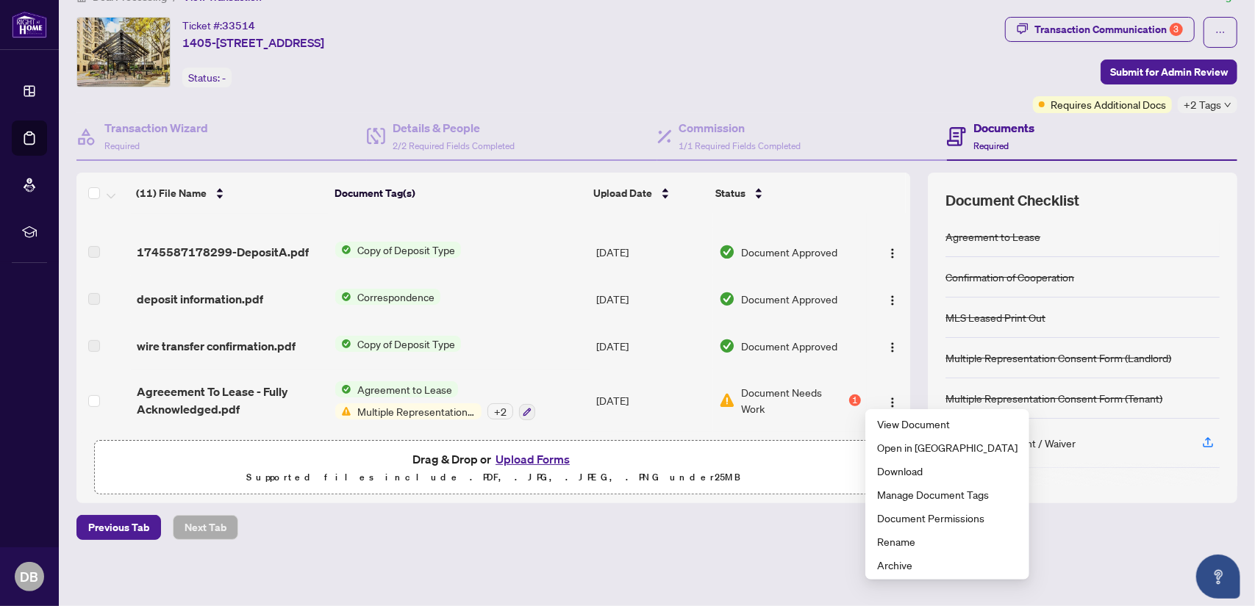
click at [493, 405] on div "+ 2" at bounding box center [500, 412] width 26 height 16
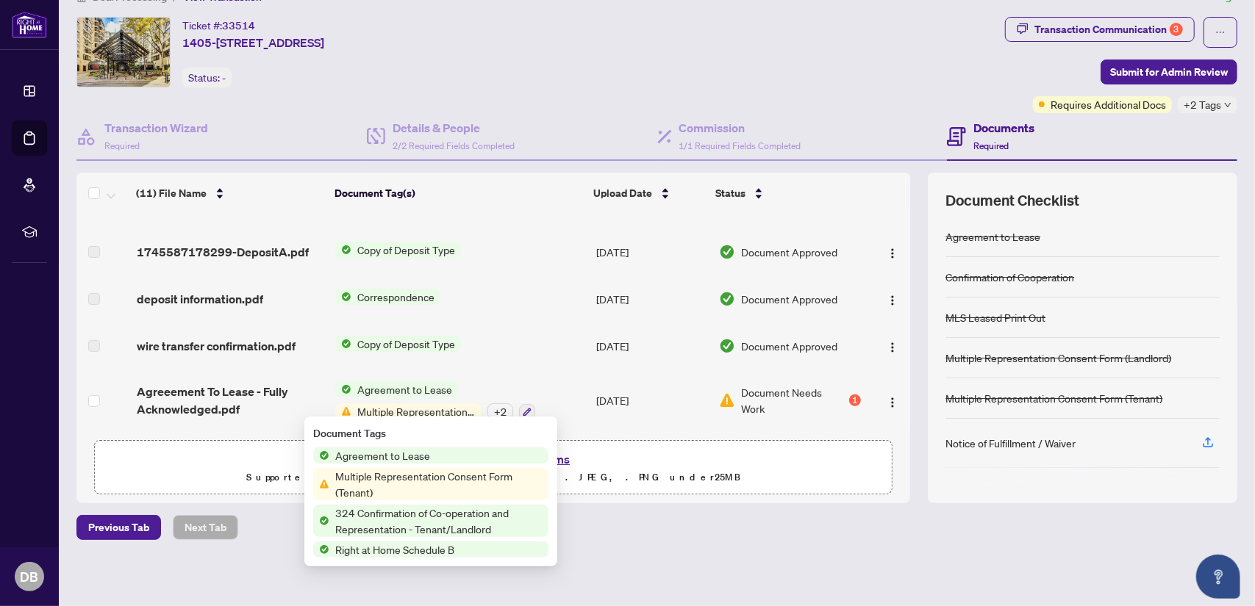
click at [421, 483] on span "Multiple Representation Consent Form (Tenant)" at bounding box center [438, 484] width 219 height 32
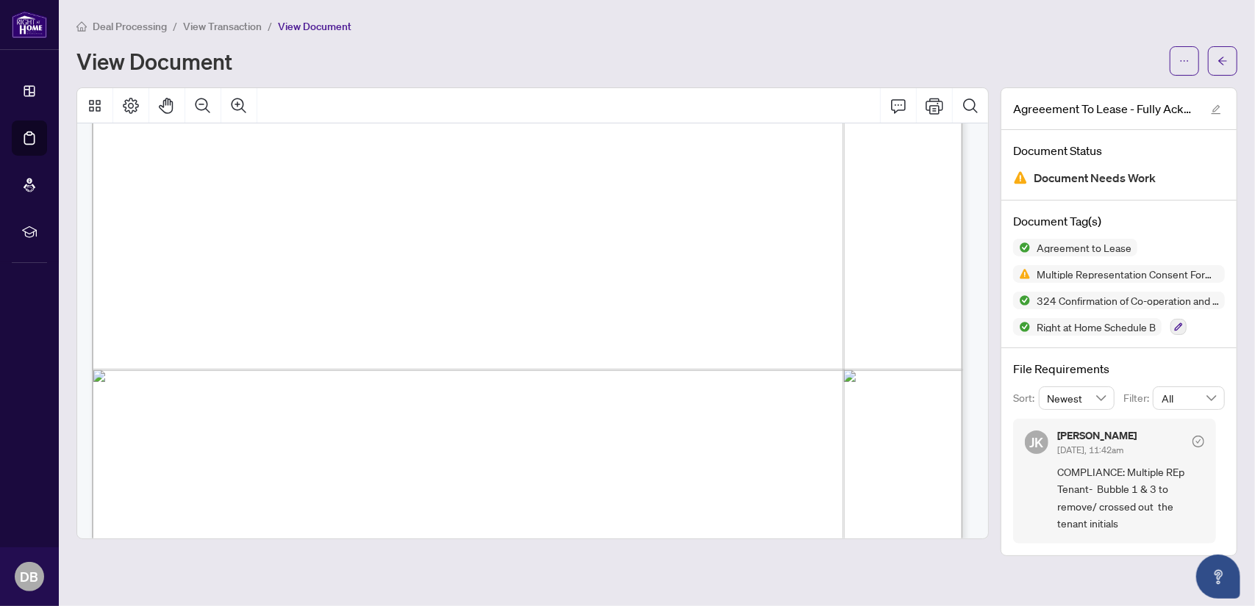
scroll to position [416, 0]
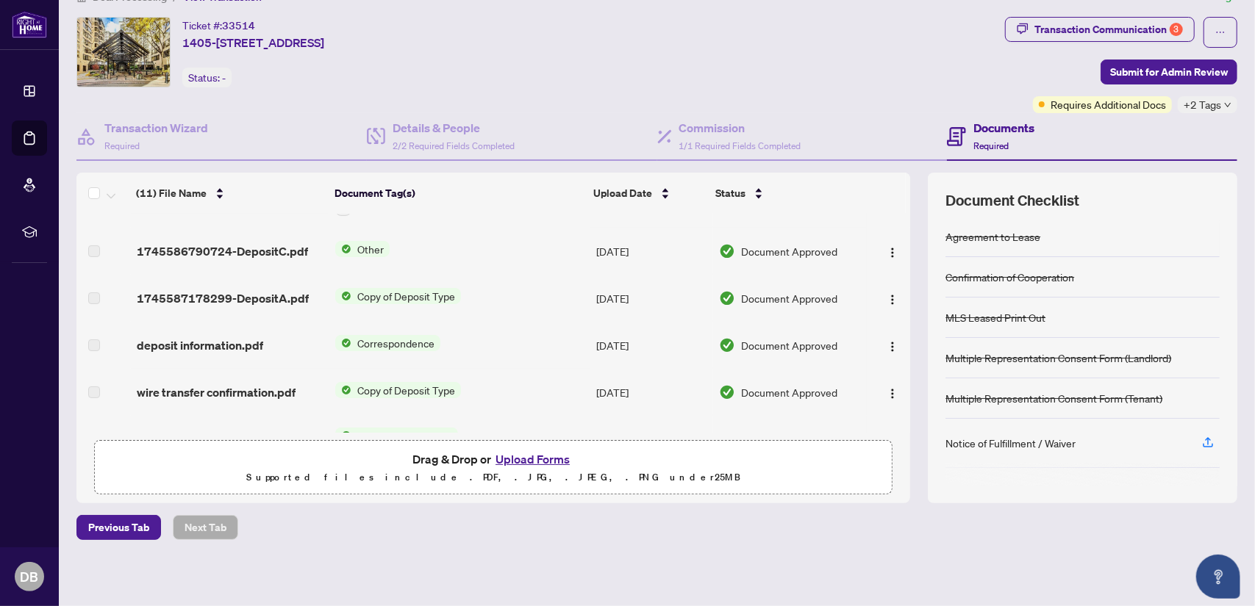
scroll to position [395, 0]
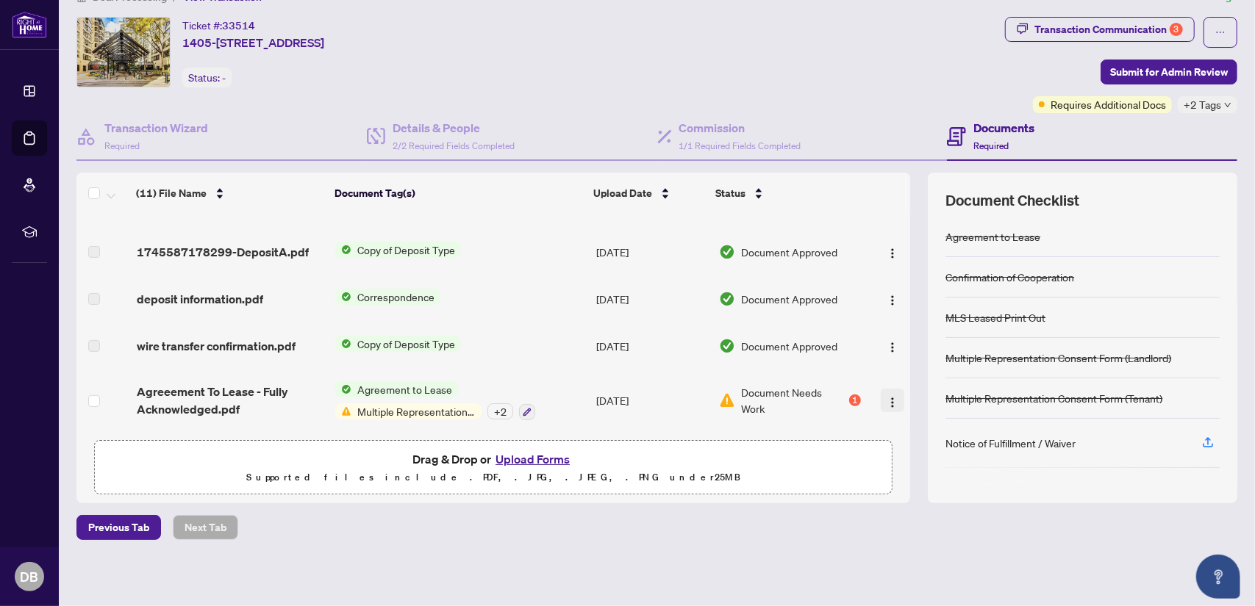
click at [887, 397] on img "button" at bounding box center [893, 403] width 12 height 12
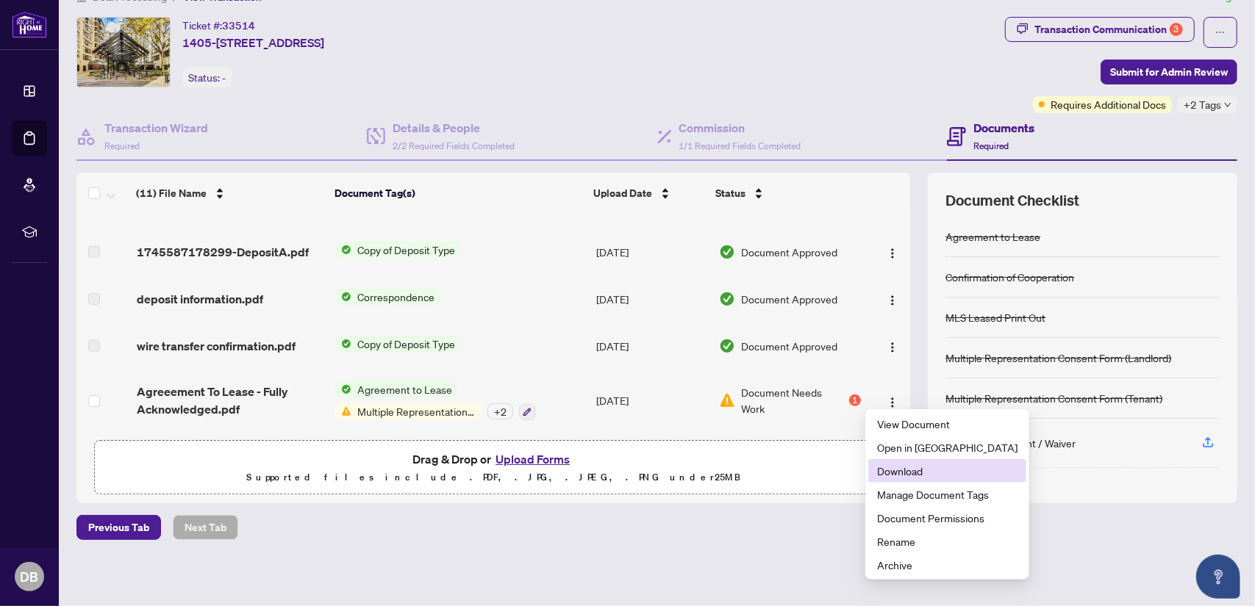
click at [905, 470] on span "Download" at bounding box center [947, 471] width 140 height 16
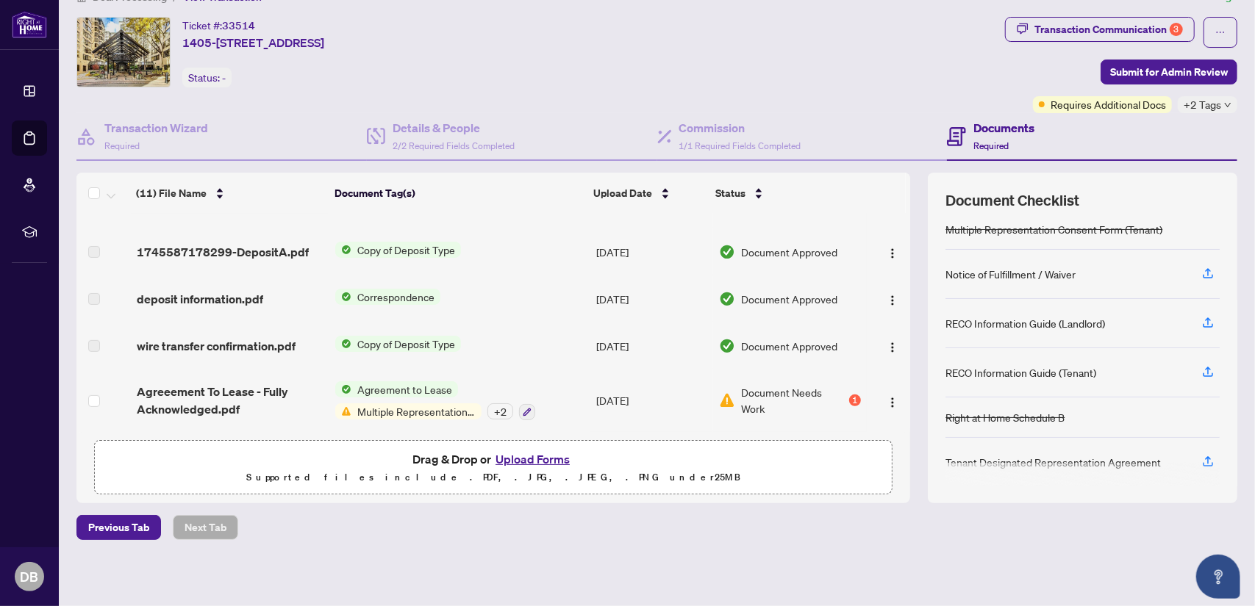
scroll to position [171, 0]
click at [1201, 455] on icon "button" at bounding box center [1207, 459] width 13 height 13
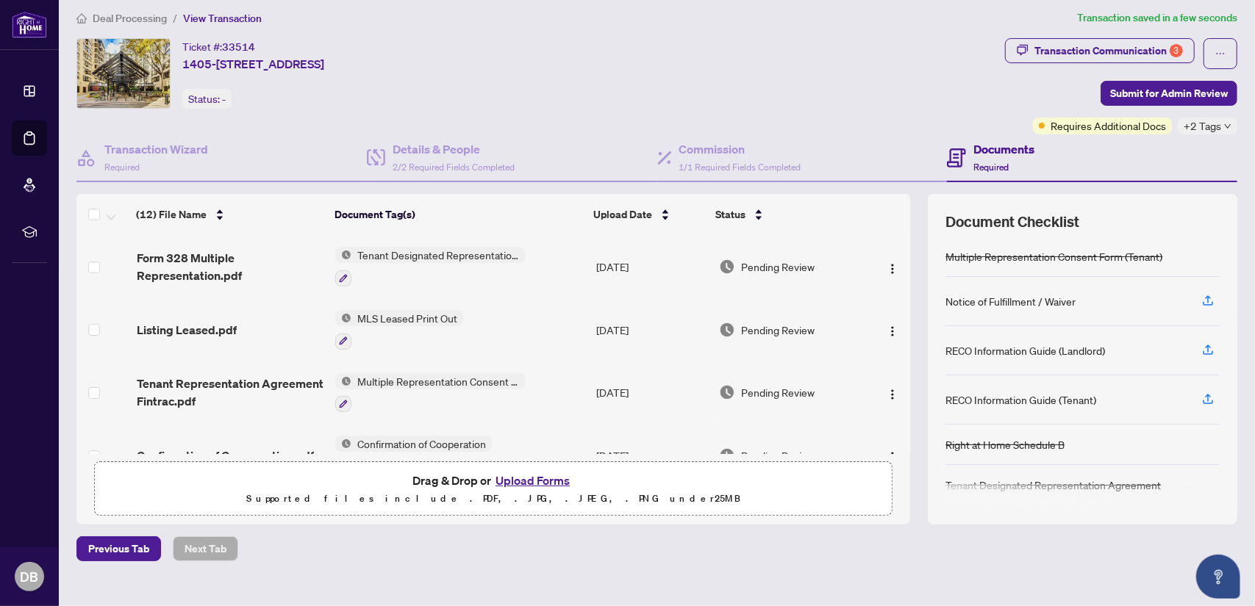
scroll to position [0, 0]
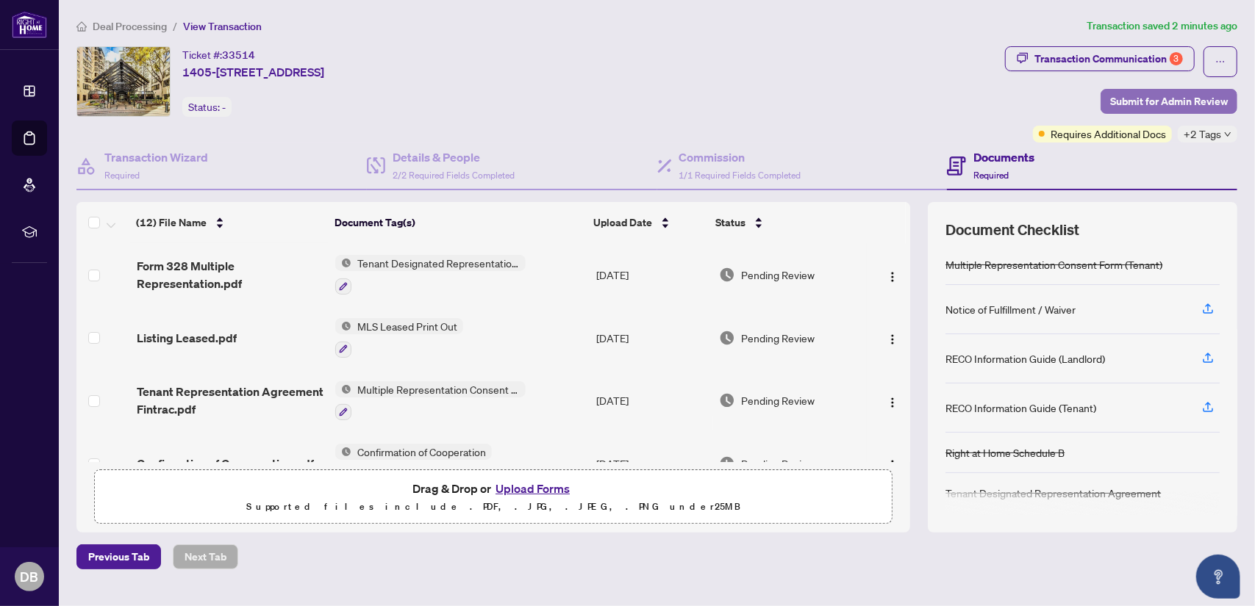
click at [1199, 105] on span "Submit for Admin Review" at bounding box center [1169, 102] width 118 height 24
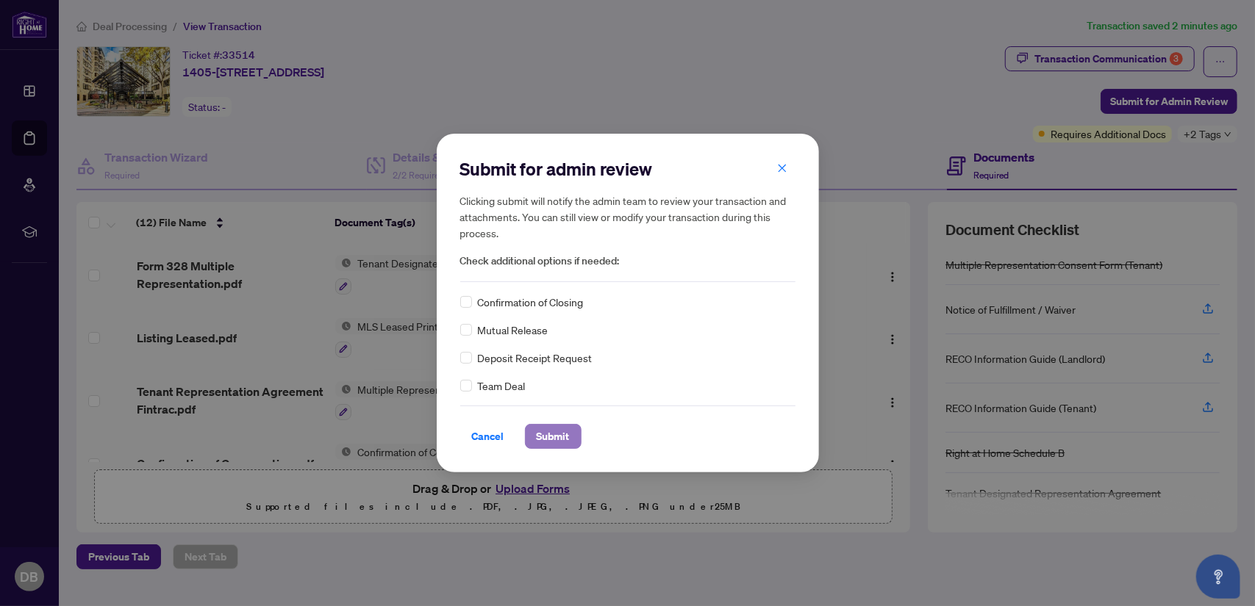
click at [543, 437] on span "Submit" at bounding box center [553, 437] width 33 height 24
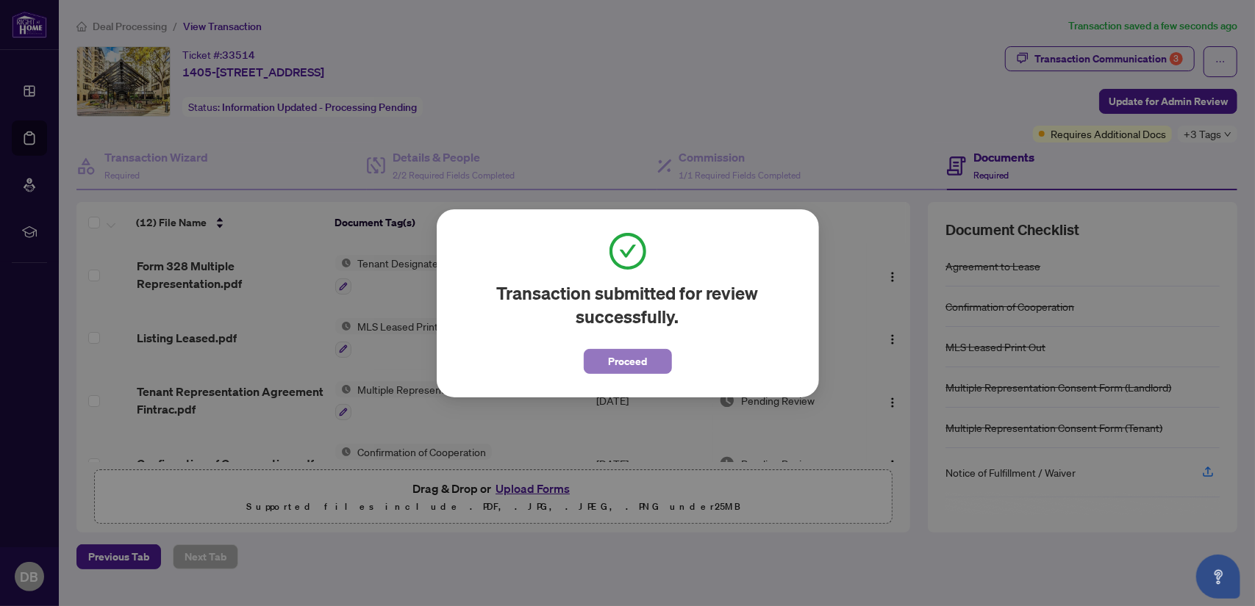
click at [612, 361] on span "Proceed" at bounding box center [627, 362] width 39 height 24
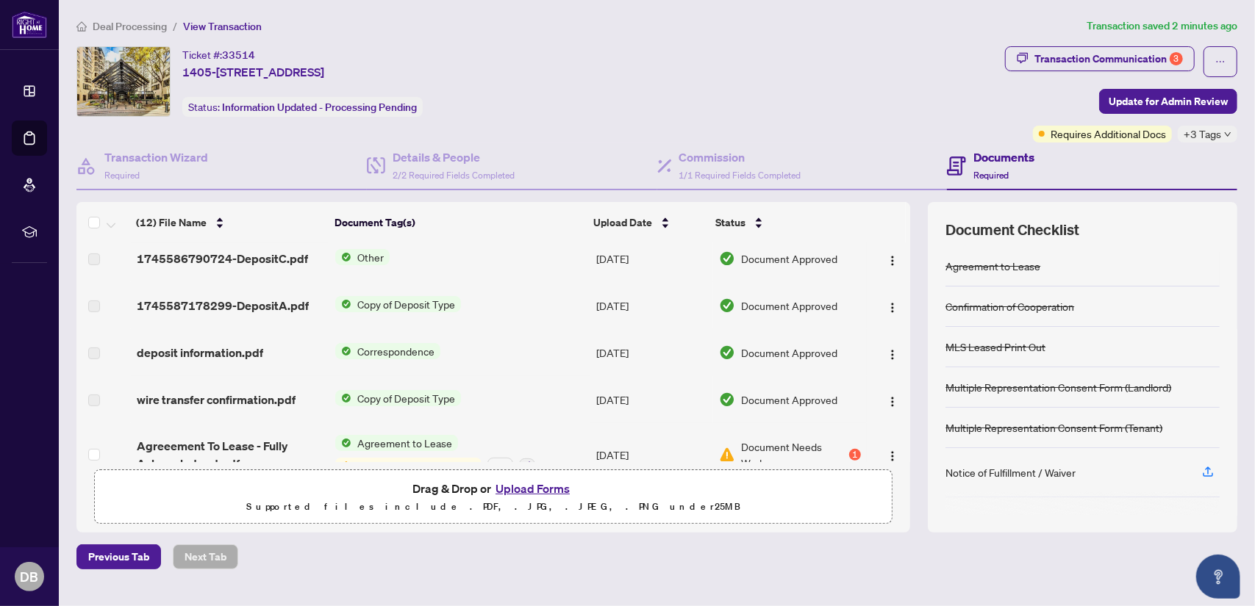
scroll to position [459, 0]
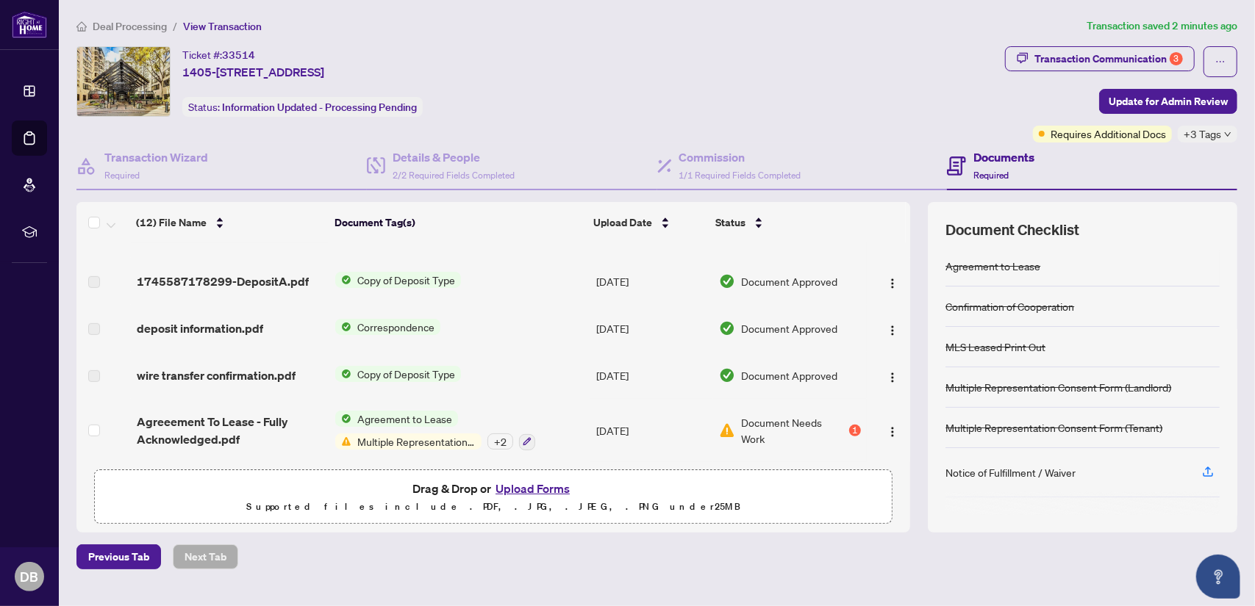
click at [523, 489] on button "Upload Forms" at bounding box center [532, 488] width 83 height 19
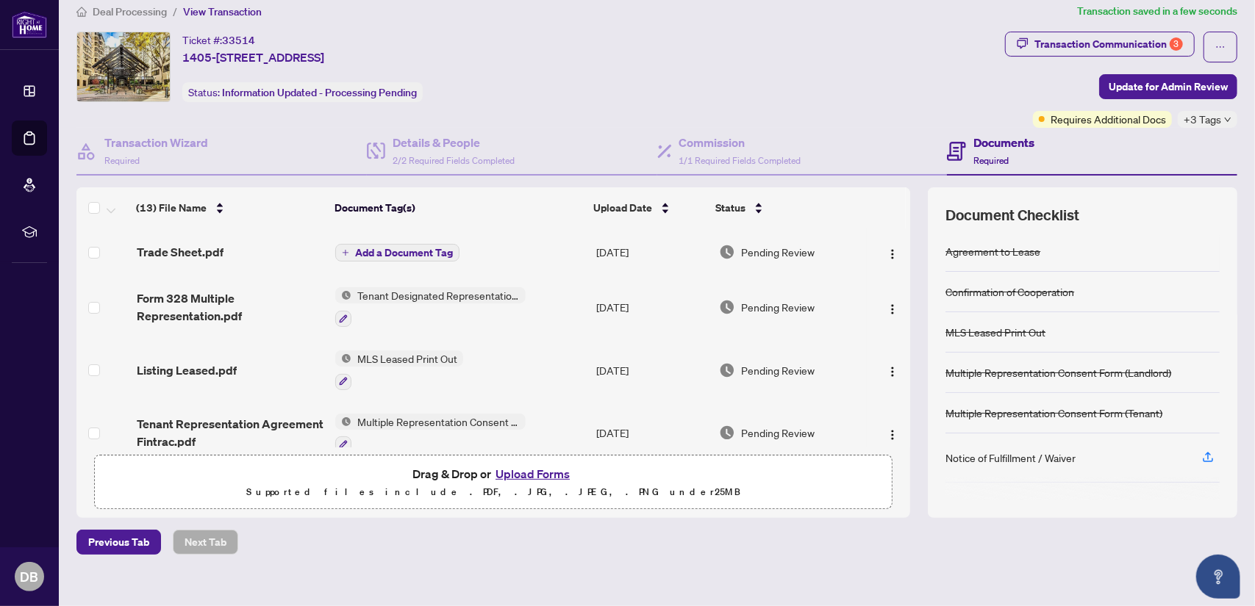
scroll to position [0, 0]
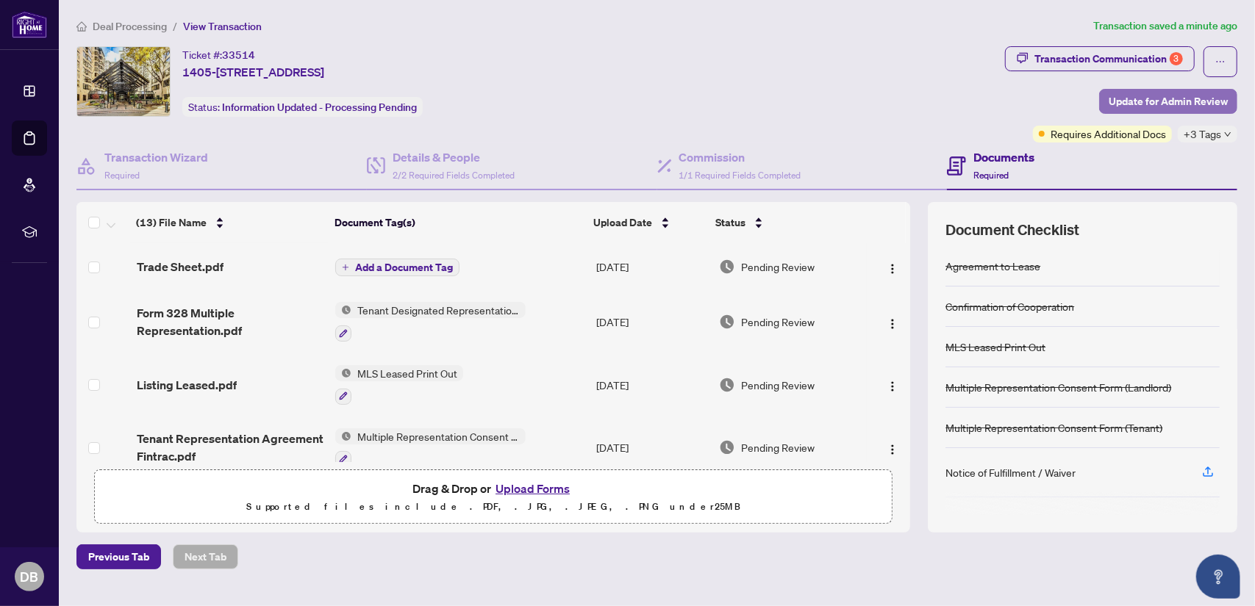
click at [1167, 104] on span "Update for Admin Review" at bounding box center [1168, 102] width 119 height 24
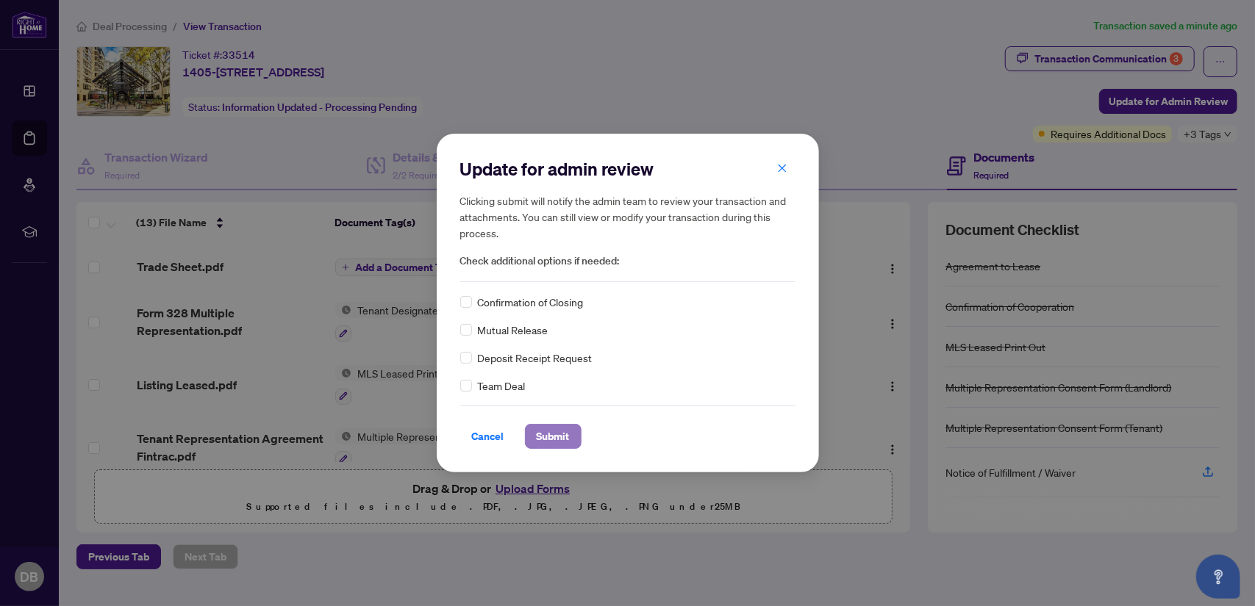
click at [537, 442] on span "Submit" at bounding box center [553, 437] width 33 height 24
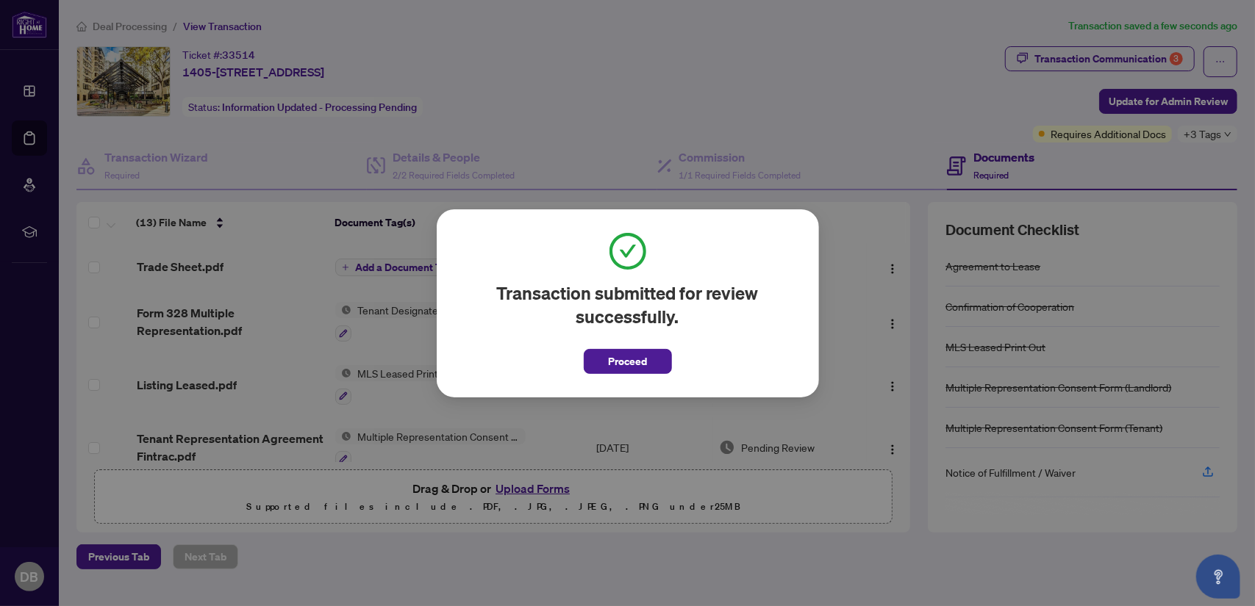
click at [735, 93] on div "Transaction submitted for review successfully. Proceed Cancel OK" at bounding box center [627, 303] width 1255 height 606
click at [820, 85] on div "Transaction submitted for review successfully. Proceed Cancel OK" at bounding box center [627, 303] width 1255 height 606
click at [640, 365] on span "Proceed" at bounding box center [627, 362] width 39 height 24
